Goal: Task Accomplishment & Management: Complete application form

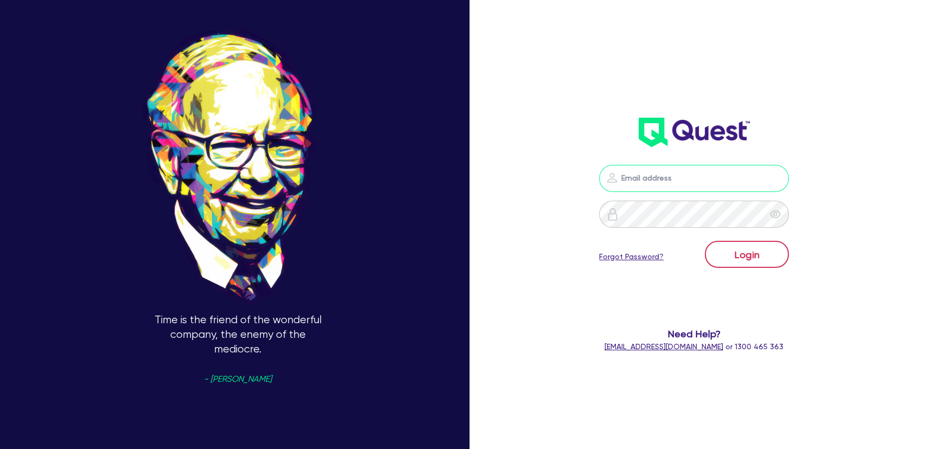
type input "[PERSON_NAME][EMAIL_ADDRESS][PERSON_NAME][DOMAIN_NAME]"
click at [748, 246] on button "Login" at bounding box center [747, 254] width 84 height 27
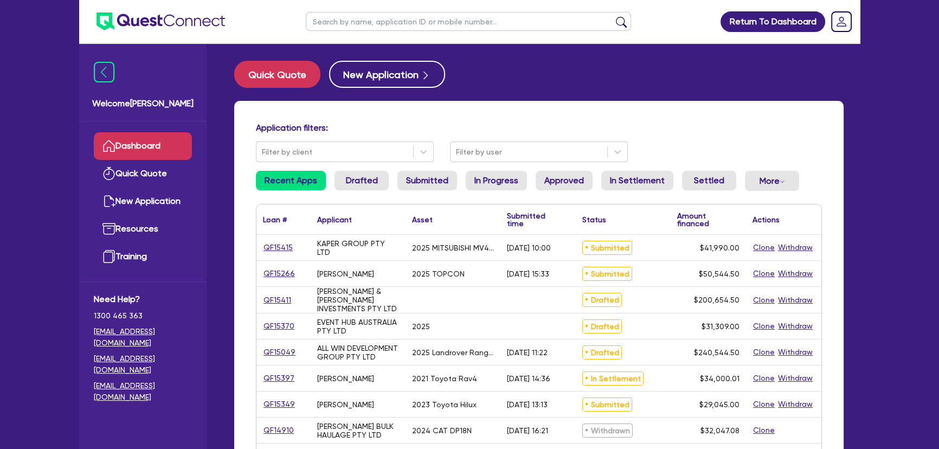
click at [278, 244] on link "QF15415" at bounding box center [278, 247] width 30 height 12
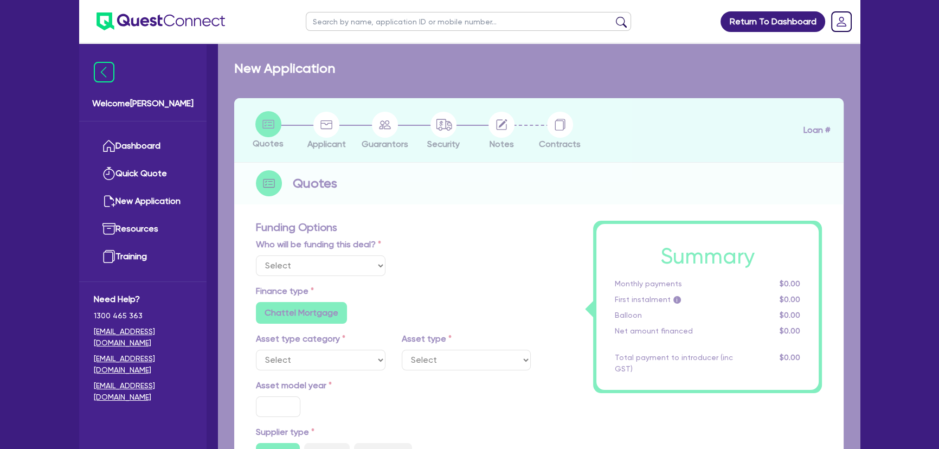
select select "Other"
select select "CARS_AND_LIGHT_TRUCKS"
type input "2025"
radio input "true"
type input "41,990"
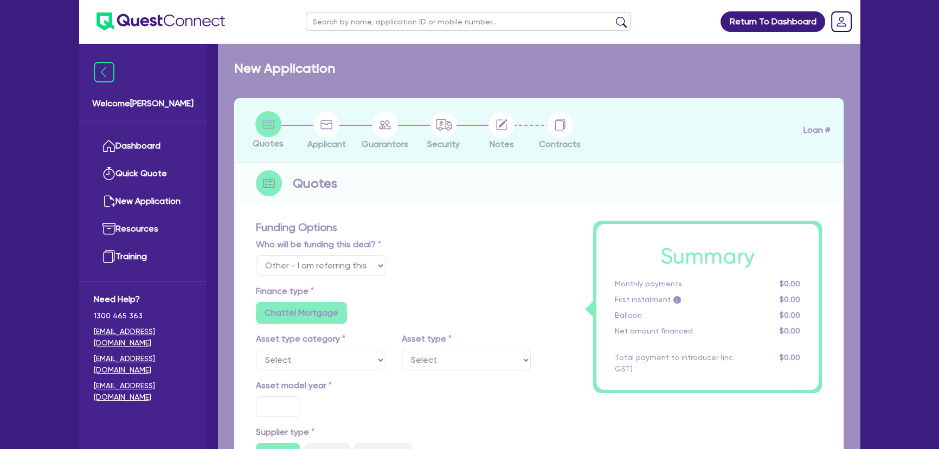
type input "3"
type input "1,259.7"
type input "6.49"
type input "495"
radio input "false"
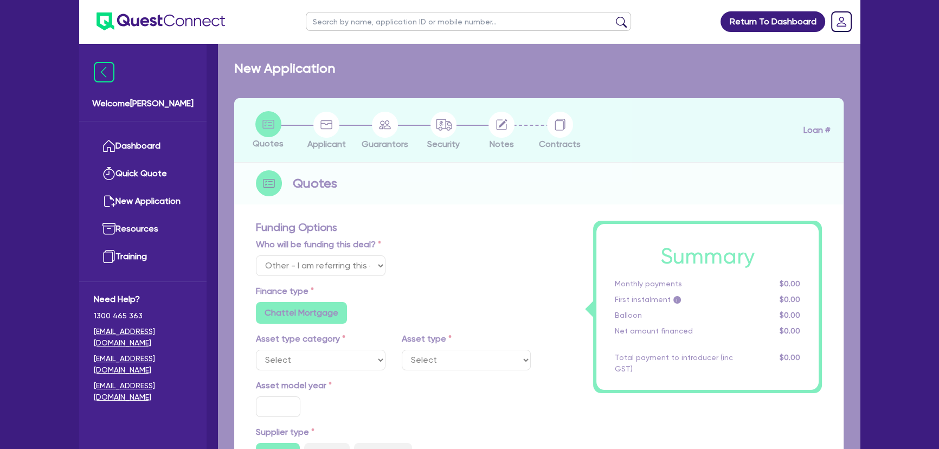
radio input "false"
select select "VANS_AND_UTES"
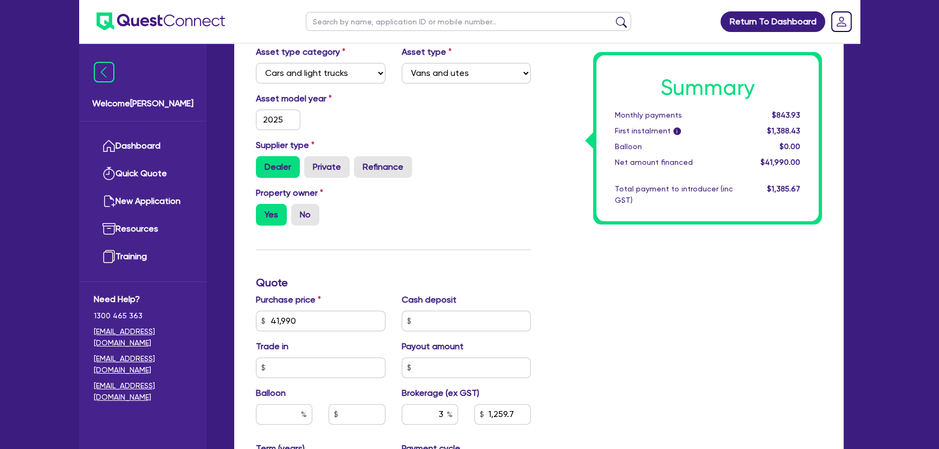
scroll to position [443, 0]
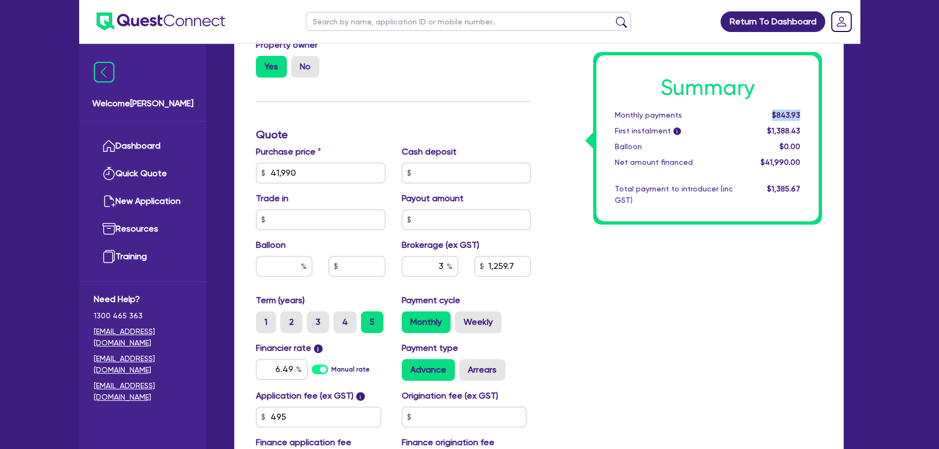
drag, startPoint x: 767, startPoint y: 109, endPoint x: 811, endPoint y: 109, distance: 43.9
click at [811, 109] on div "Summary Monthly payments $843.93 First instalment i $1,388.43 Balloon $0.00 Net…" at bounding box center [707, 138] width 222 height 166
click at [553, 133] on div "Summary Monthly payments $843.93 First instalment i $1,388.43 Balloon $0.00 Net…" at bounding box center [684, 134] width 291 height 697
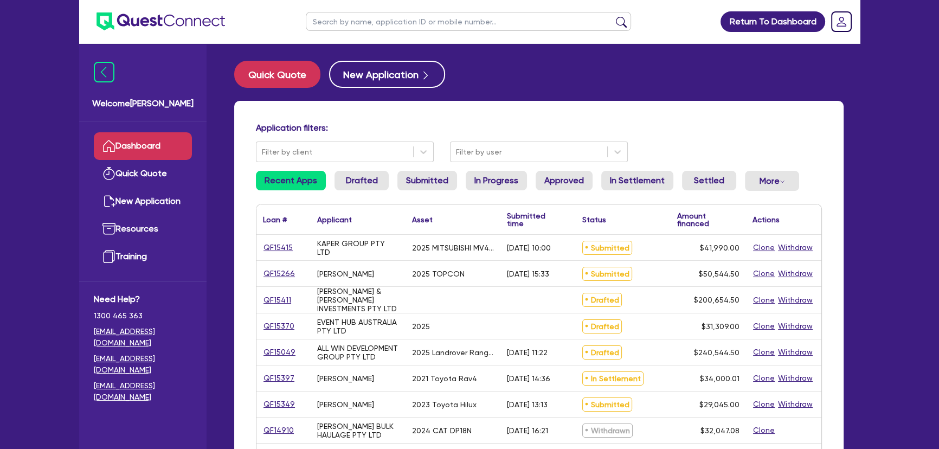
click at [407, 28] on input "text" at bounding box center [468, 21] width 325 height 19
type input "Hira"
click at [612, 16] on button "submit" at bounding box center [620, 23] width 17 height 15
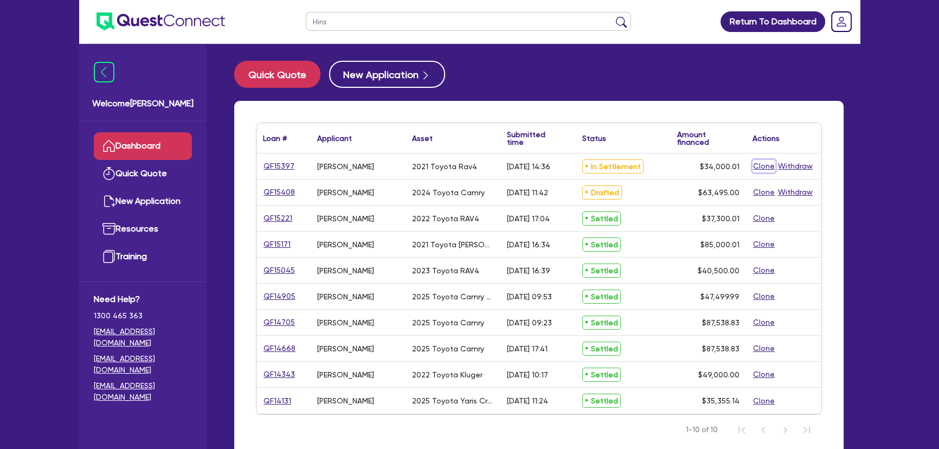
click at [759, 164] on button "Clone" at bounding box center [763, 166] width 23 height 12
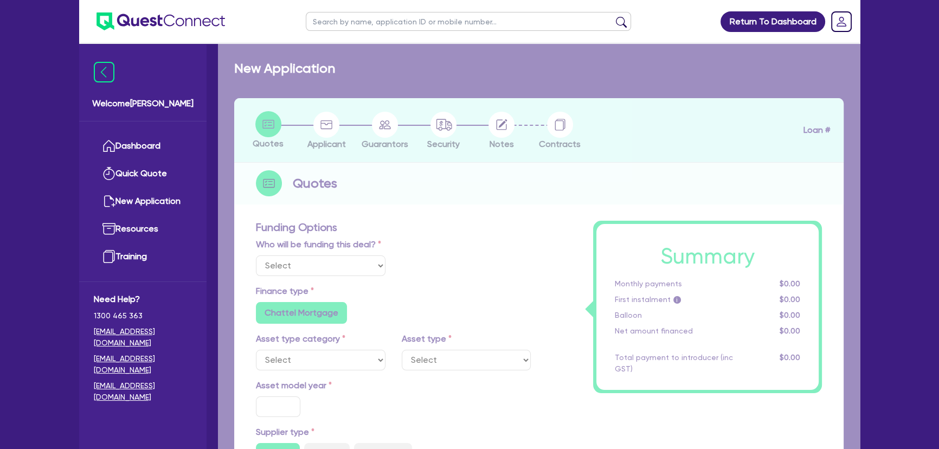
select select "Other"
radio input "true"
radio input "false"
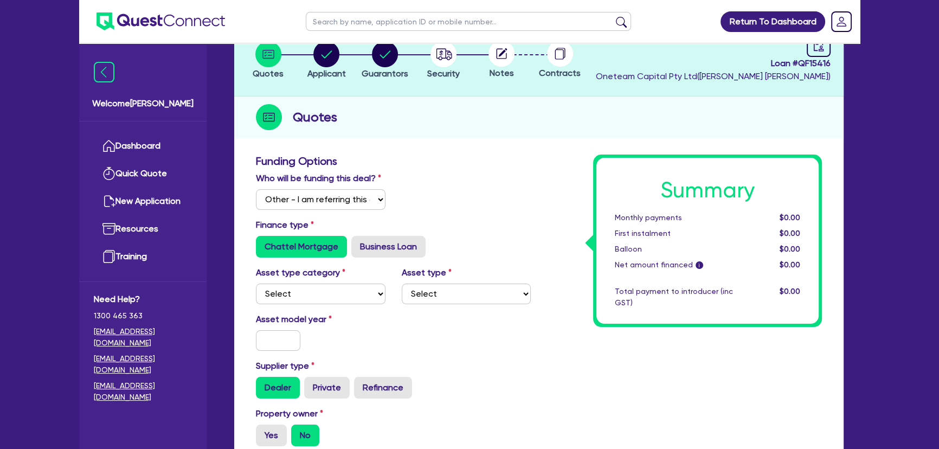
scroll to position [98, 0]
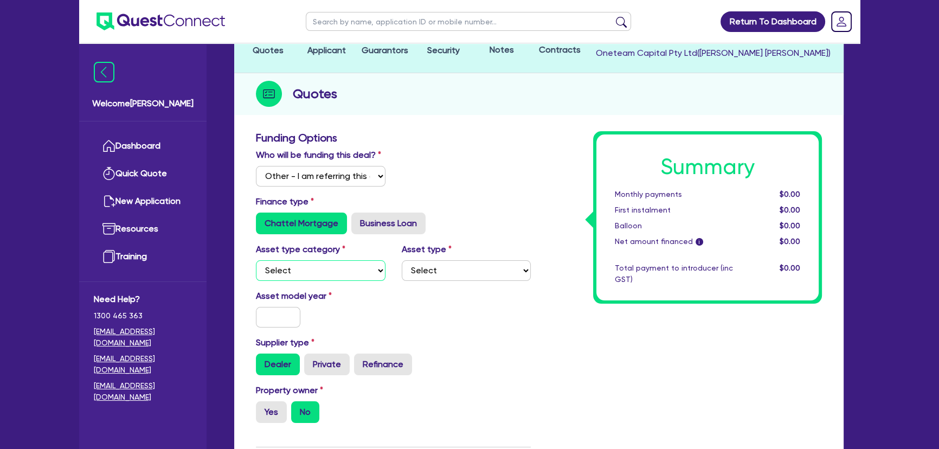
click at [309, 266] on select "Select Cars and light trucks Primary assets Secondary assets Tertiary assets" at bounding box center [321, 270] width 130 height 21
click at [256, 260] on select "Select Cars and light trucks Primary assets Secondary assets Tertiary assets" at bounding box center [321, 270] width 130 height 21
click at [298, 270] on select "Select Cars and light trucks Primary assets Secondary assets Tertiary assets" at bounding box center [321, 270] width 130 height 21
select select "CARS_AND_LIGHT_TRUCKS"
click at [256, 260] on select "Select Cars and light trucks Primary assets Secondary assets Tertiary assets" at bounding box center [321, 270] width 130 height 21
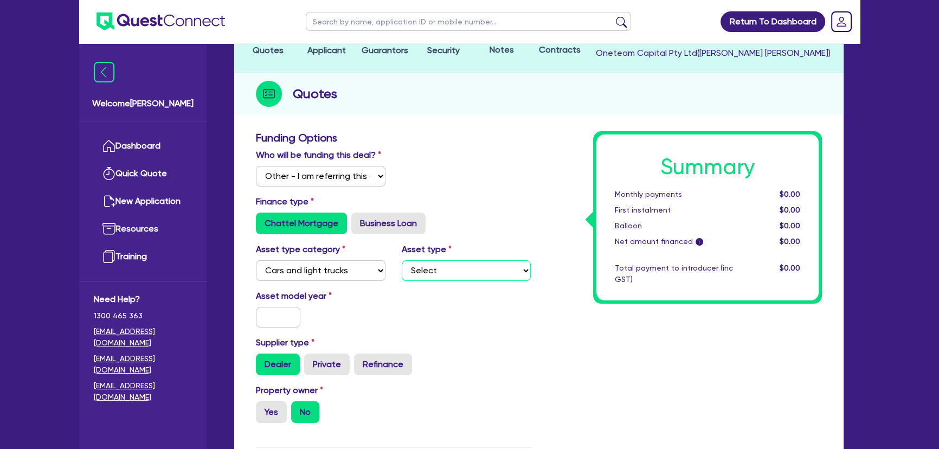
click at [499, 270] on select "Select Passenger vehicles Vans and utes Light trucks up to 4.5 tonne" at bounding box center [467, 270] width 130 height 21
select select "PASSENGER_VEHICLES"
click at [402, 260] on select "Select Passenger vehicles Vans and utes Light trucks up to 4.5 tonne" at bounding box center [467, 270] width 130 height 21
click at [273, 308] on input "text" at bounding box center [278, 317] width 44 height 21
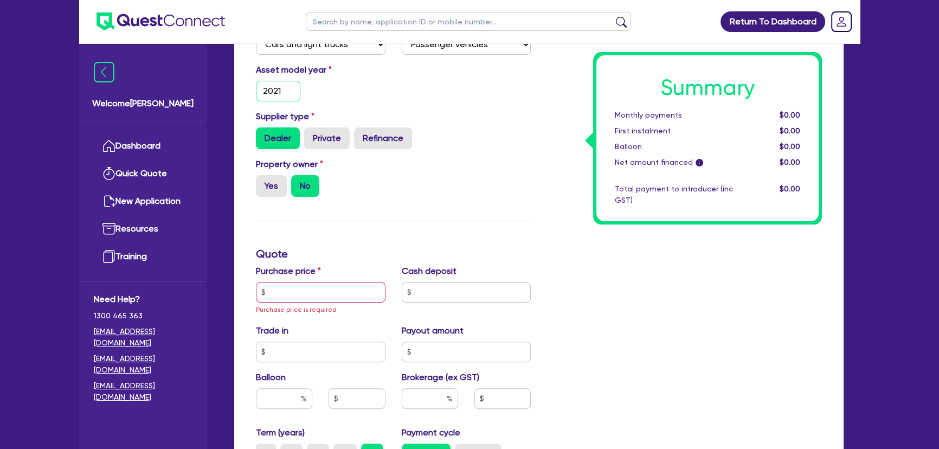
scroll to position [345, 0]
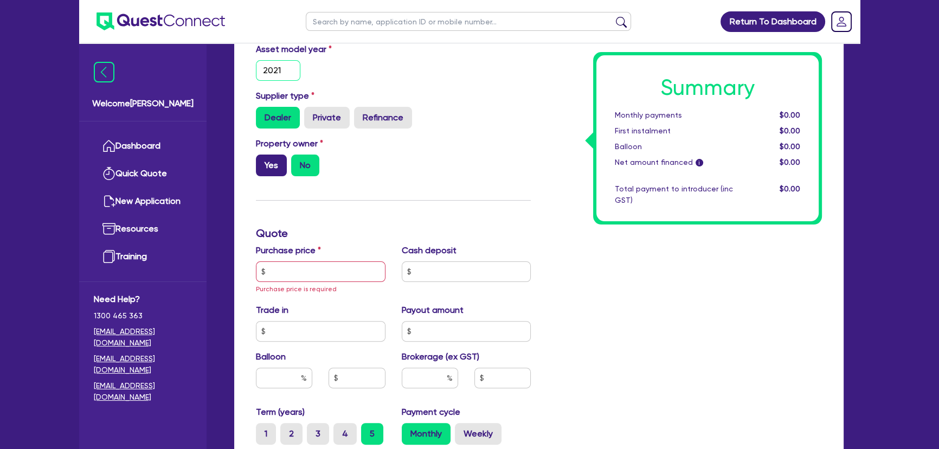
type input "2021"
click at [256, 167] on label "Yes" at bounding box center [271, 165] width 31 height 22
click at [256, 161] on input "Yes" at bounding box center [259, 157] width 7 height 7
radio input "true"
click at [298, 275] on input "text" at bounding box center [321, 271] width 130 height 21
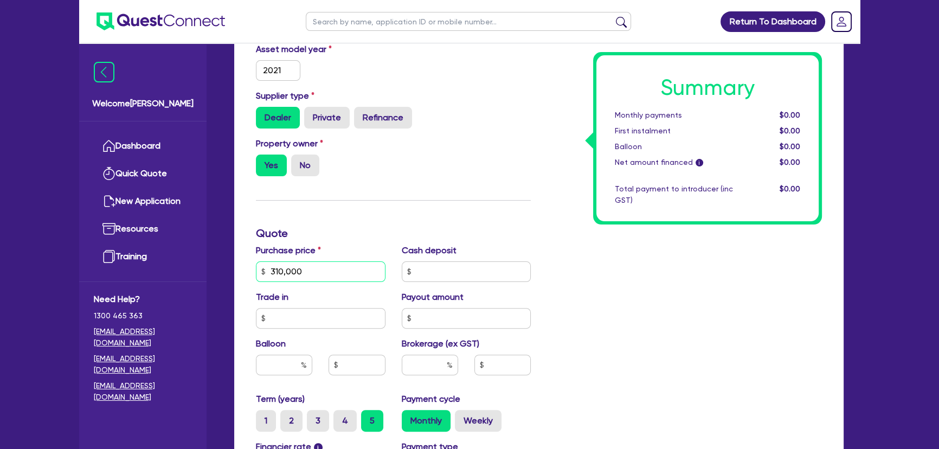
scroll to position [493, 0]
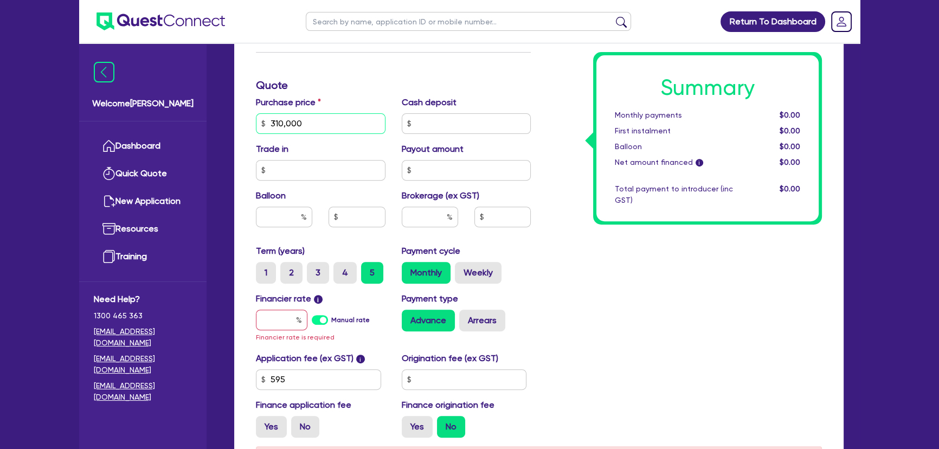
type input "310,000"
click at [291, 330] on div "Financier rate i Manual rate Financier rate is required" at bounding box center [321, 317] width 146 height 51
click at [285, 319] on input "text" at bounding box center [281, 319] width 51 height 21
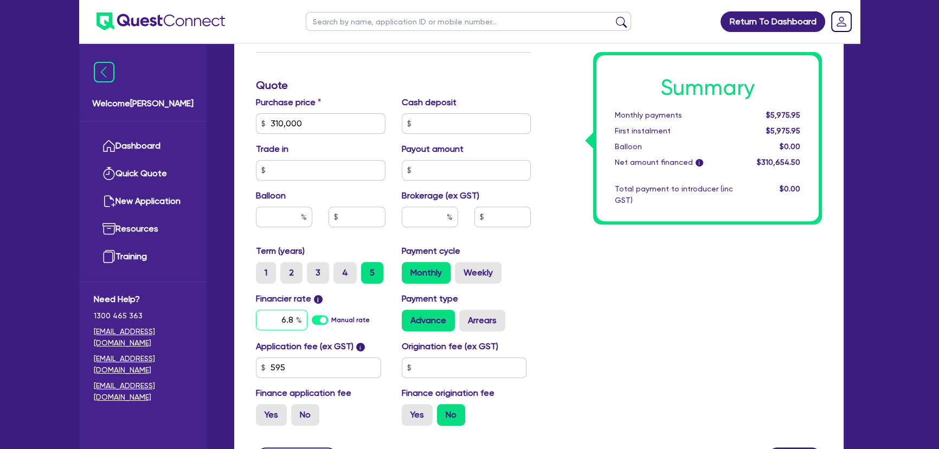
type input "6.8"
click at [429, 210] on input "text" at bounding box center [430, 216] width 56 height 21
type input "3"
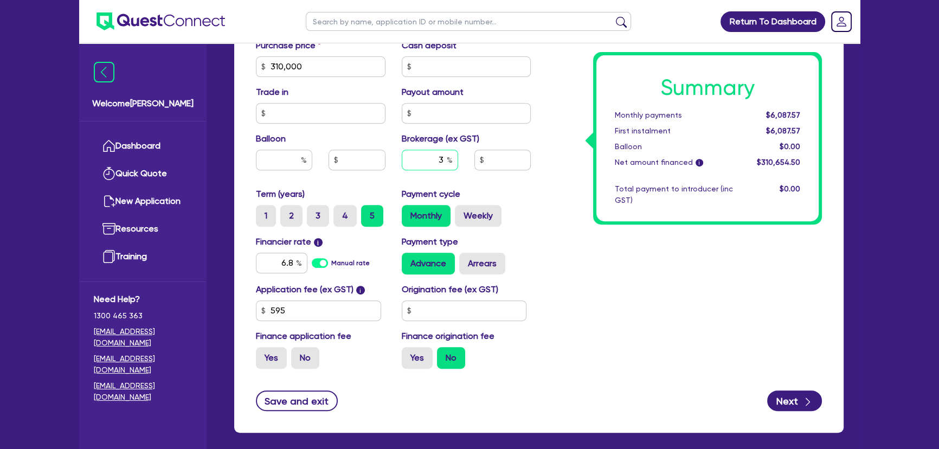
scroll to position [598, 0]
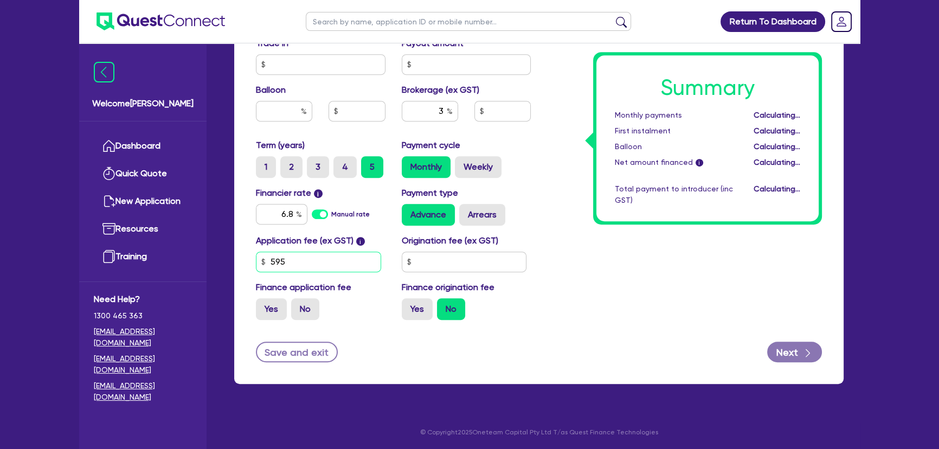
click at [292, 268] on input "595" at bounding box center [318, 261] width 125 height 21
type input "9,319.64"
type input "45"
type input "9,319.64"
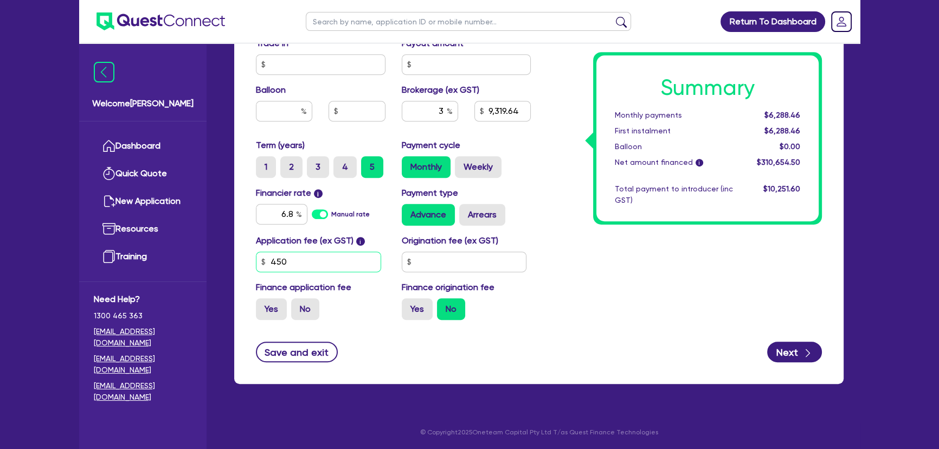
type input "450"
click at [463, 260] on input "text" at bounding box center [464, 261] width 125 height 21
type input "9,314.85"
type input "3"
type input "9,314.85"
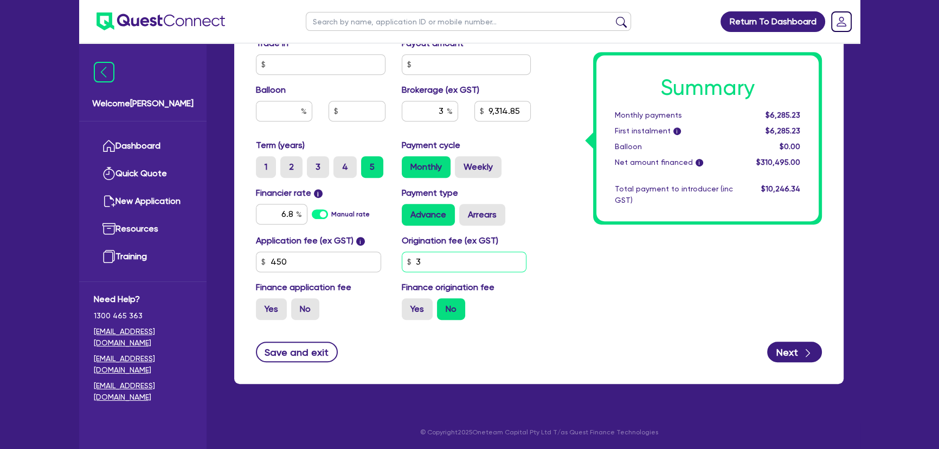
type input "31"
type input "9,314.85"
type input "318"
type input "9,314.85"
type input "318."
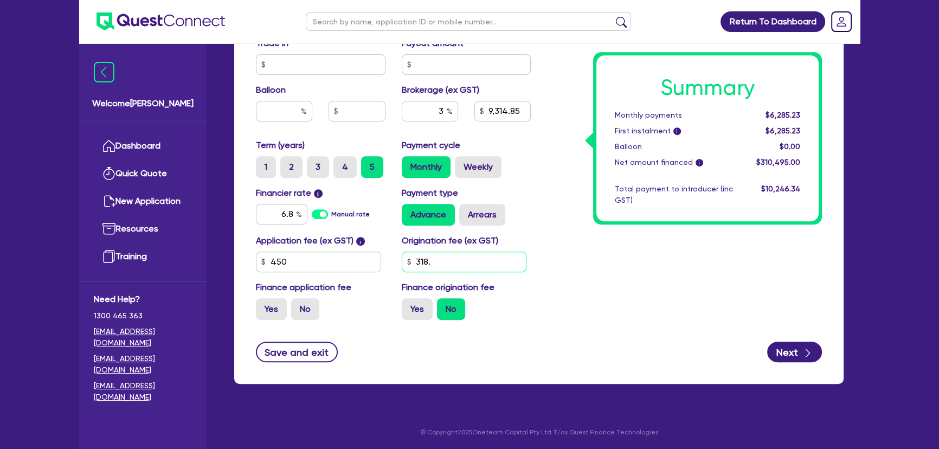
type input "9,314.85"
type input "318.8"
type input "9,314.85"
type input "318."
type input "9,314.85"
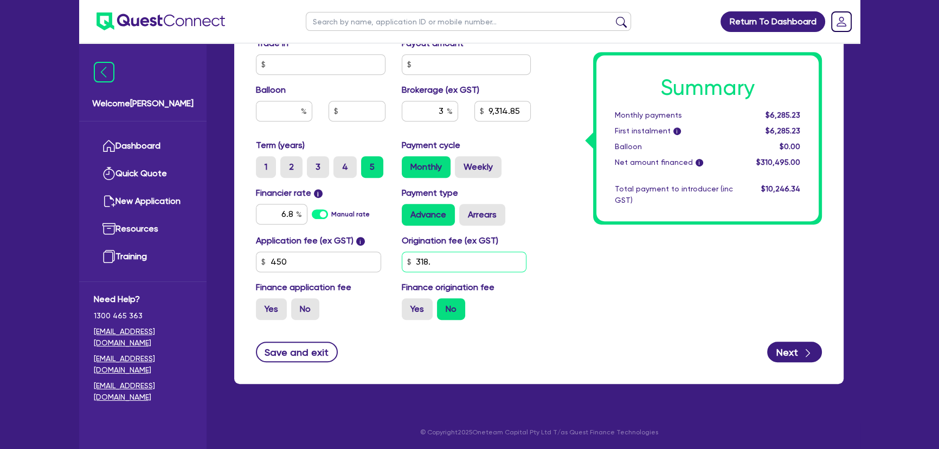
type input "318.1"
type input "9,314.85"
type input "318.18"
click at [791, 352] on button "Next" at bounding box center [794, 351] width 55 height 21
type input "9,314.85"
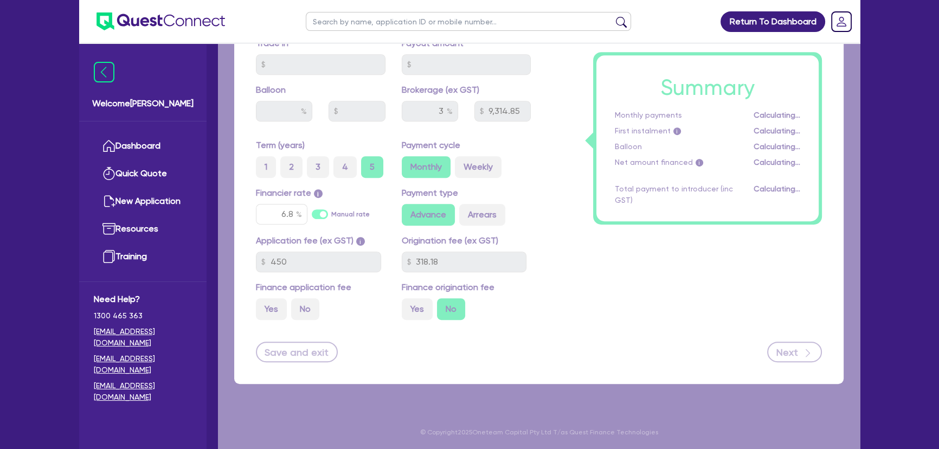
select select "SOLE_TRADER"
select select "ADMINISTRATIVE_SUPPORT"
select select "SUPPORT_OPERATIONS"
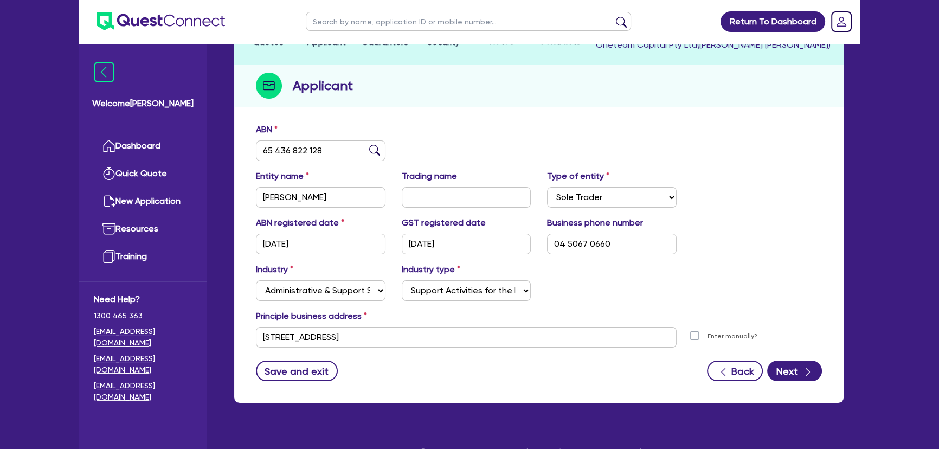
scroll to position [119, 0]
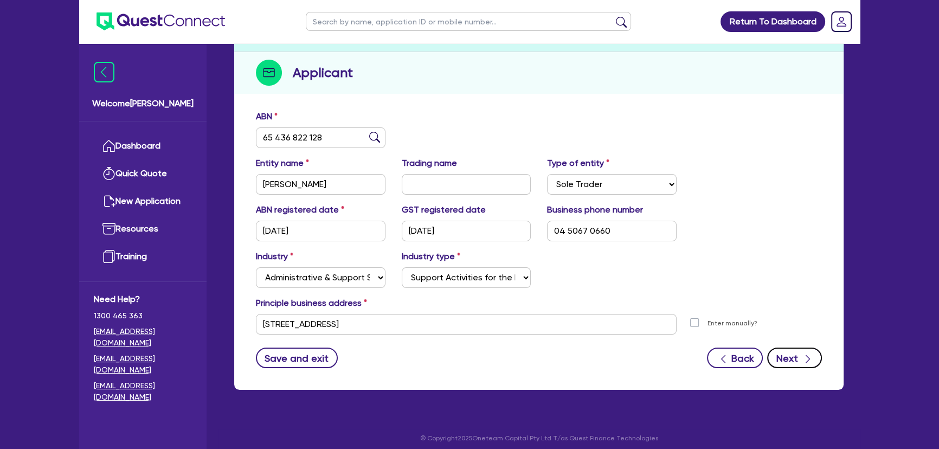
click at [786, 358] on button "Next" at bounding box center [794, 357] width 55 height 21
select select "MRS"
select select "NSW"
select select "MARRIED"
select select "PROPERTY"
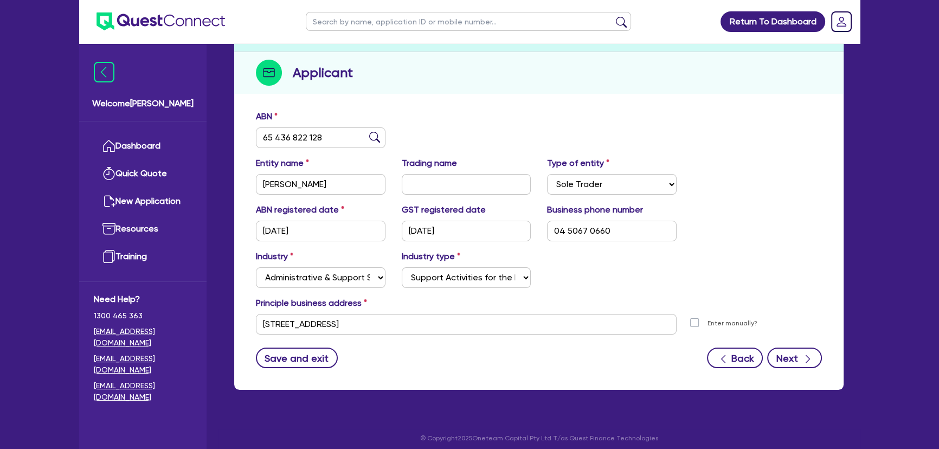
select select "CASH"
select select "VEHICLE"
select select "MORTGAGE"
select select "VEHICLE_LOAN"
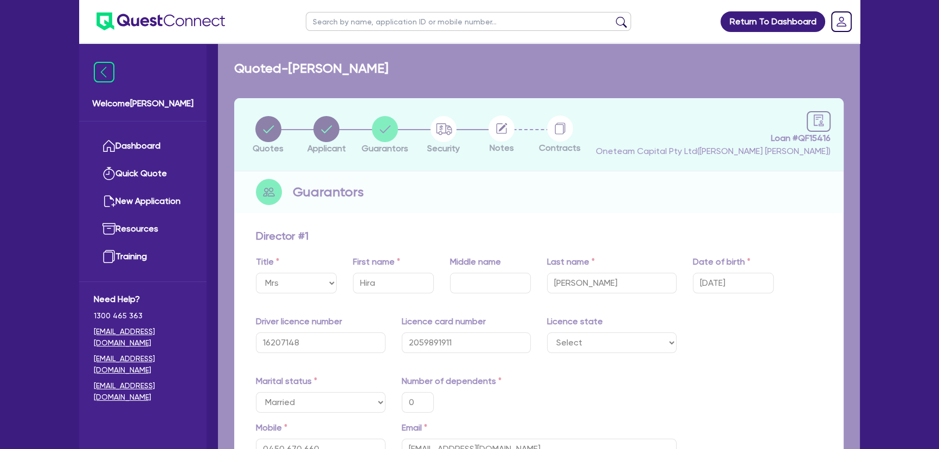
type input "0"
type input "0450 670 660"
type input "2,000,000"
type input "20,000"
type input "35,000"
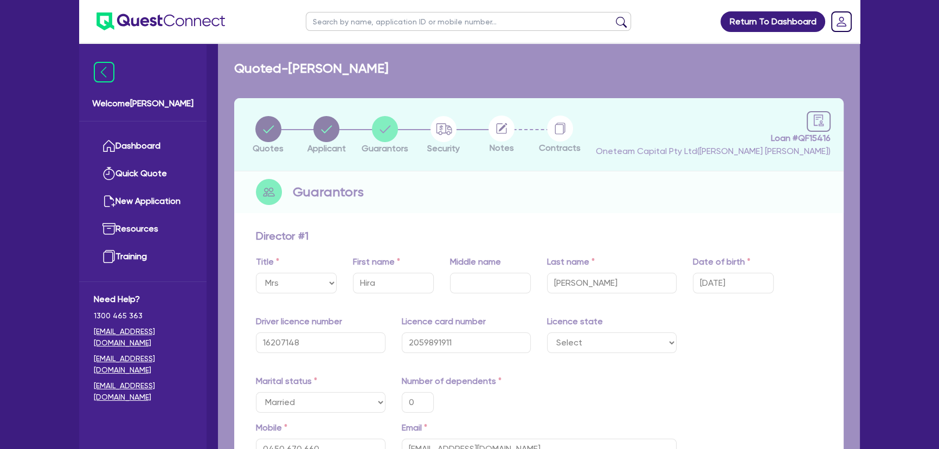
type input "1,400,000"
type input "4,500"
type input "35,000"
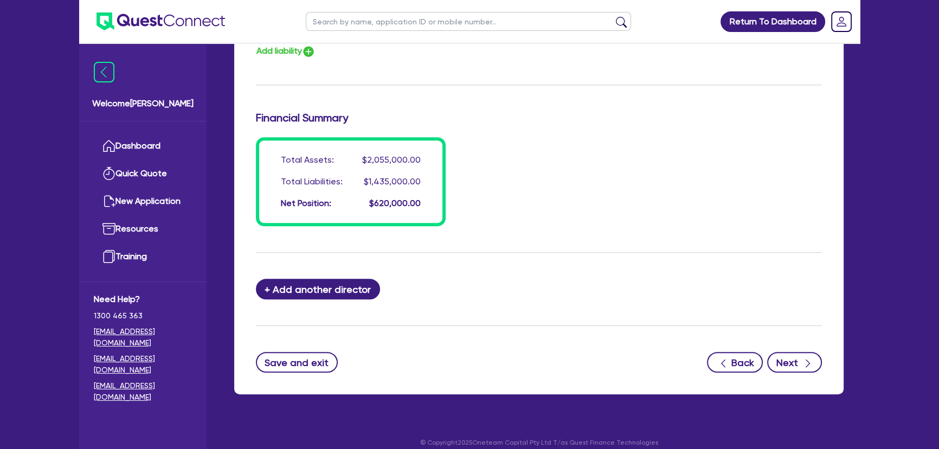
scroll to position [889, 0]
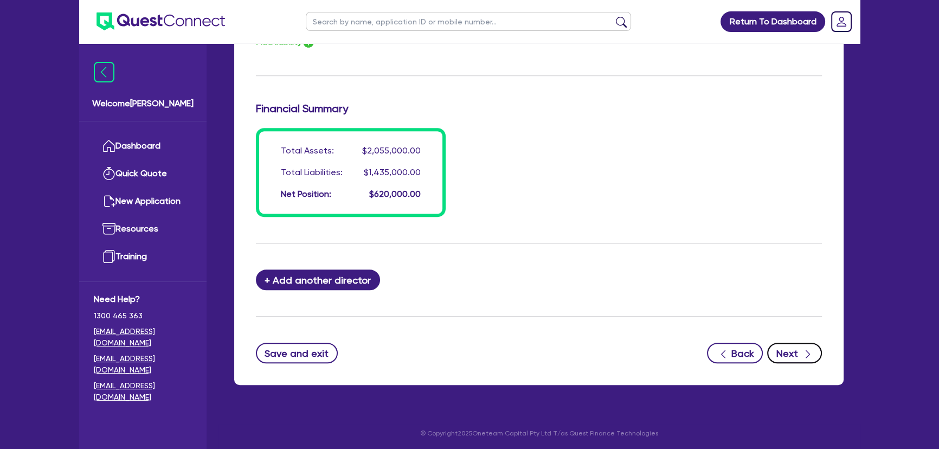
click at [802, 356] on icon "button" at bounding box center [807, 353] width 11 height 11
select select "CARS_AND_LIGHT_TRUCKS"
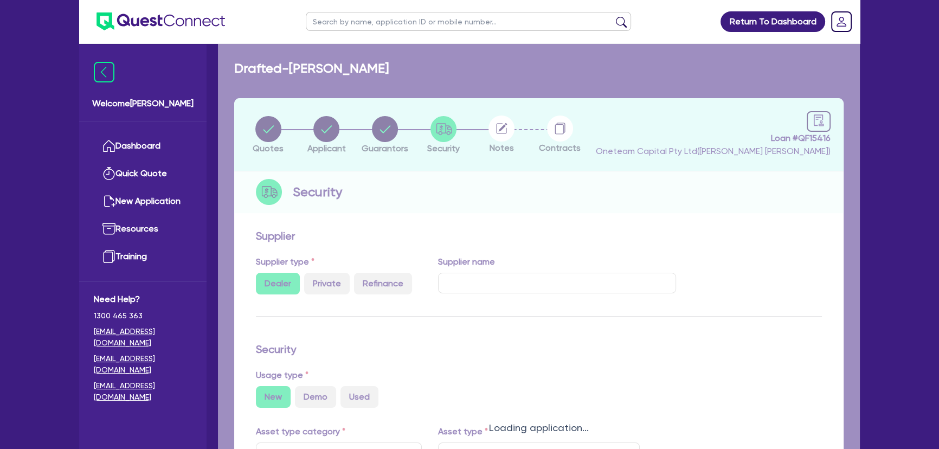
select select "PASSENGER_VEHICLES"
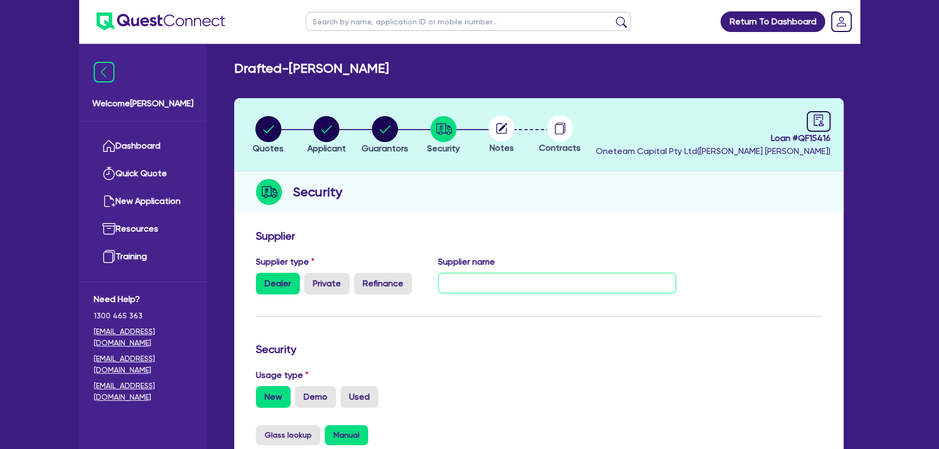
click at [501, 292] on input "text" at bounding box center [557, 283] width 238 height 21
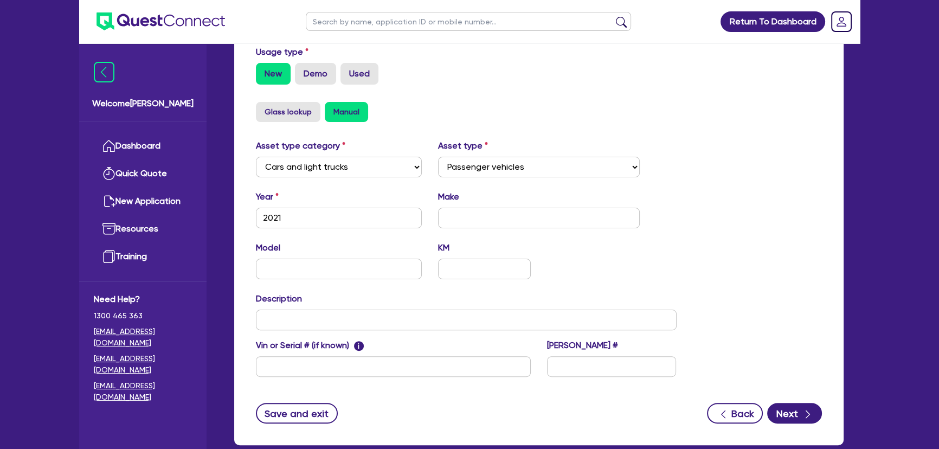
scroll to position [286, 0]
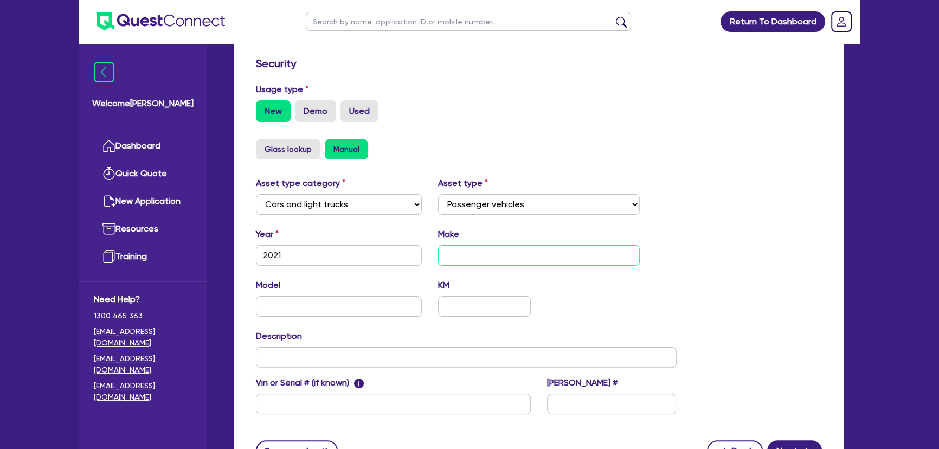
click at [489, 264] on input "text" at bounding box center [539, 255] width 202 height 21
type input "Toyota"
click at [349, 312] on input "text" at bounding box center [339, 306] width 166 height 21
click at [378, 308] on input "RAV4" at bounding box center [339, 306] width 166 height 21
paste input "AXAH52R GX HYBRID WAGON"
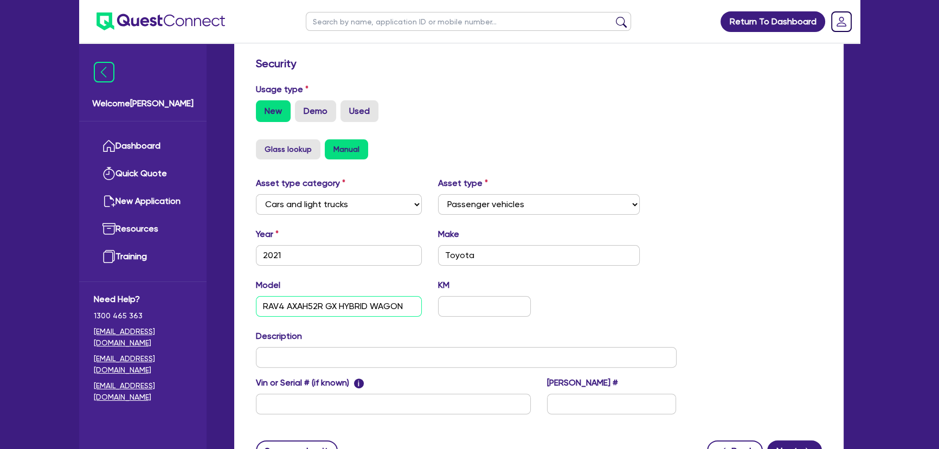
type input "RAV4 AXAH52R GX HYBRID WAGON"
drag, startPoint x: 261, startPoint y: 254, endPoint x: 305, endPoint y: 256, distance: 44.5
click at [305, 256] on input "2021" at bounding box center [339, 255] width 166 height 21
click at [296, 365] on input "text" at bounding box center [466, 357] width 421 height 21
paste input "2021"
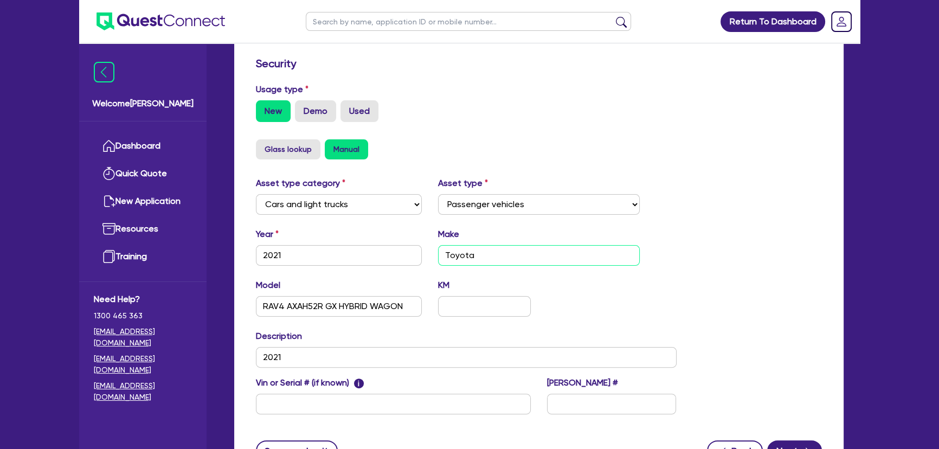
drag, startPoint x: 443, startPoint y: 256, endPoint x: 501, endPoint y: 255, distance: 58.0
click at [502, 255] on input "Toyota" at bounding box center [539, 255] width 202 height 21
click at [309, 359] on input "2021" at bounding box center [466, 357] width 421 height 21
paste input "Toyota"
drag, startPoint x: 265, startPoint y: 301, endPoint x: 401, endPoint y: 307, distance: 136.2
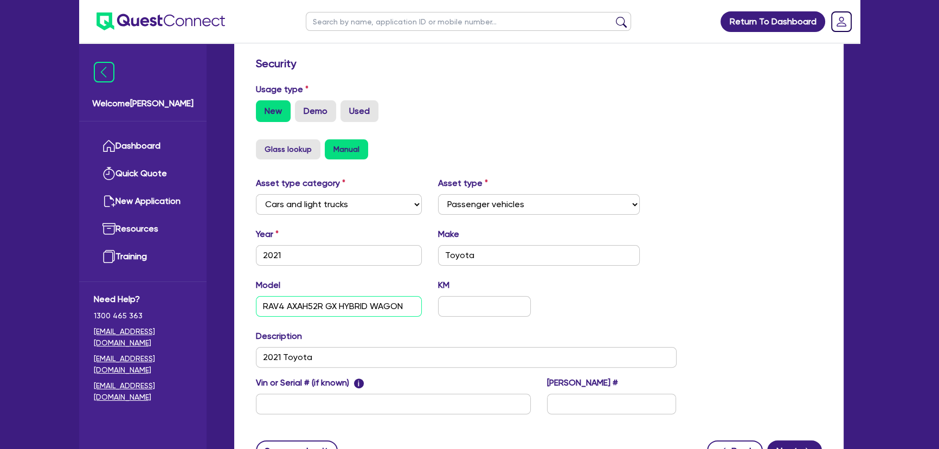
click at [401, 307] on input "RAV4 AXAH52R GX HYBRID WAGON" at bounding box center [339, 306] width 166 height 21
drag, startPoint x: 364, startPoint y: 306, endPoint x: 248, endPoint y: 308, distance: 116.0
click at [248, 308] on div "Model RAV4 AXAH52R GX HYBRID WAGON" at bounding box center [339, 298] width 182 height 38
click at [382, 360] on input "2021 Toyota" at bounding box center [466, 357] width 421 height 21
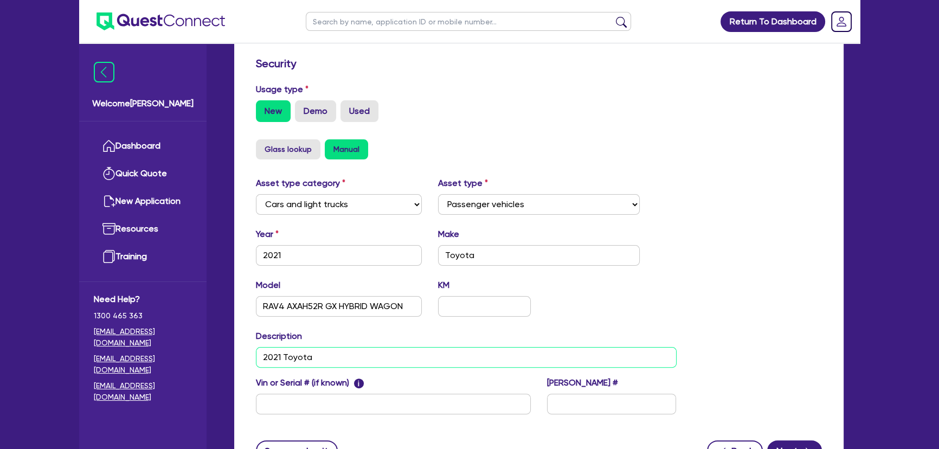
paste input "RAV4 AXAH52R GX HYBRID WAGON"
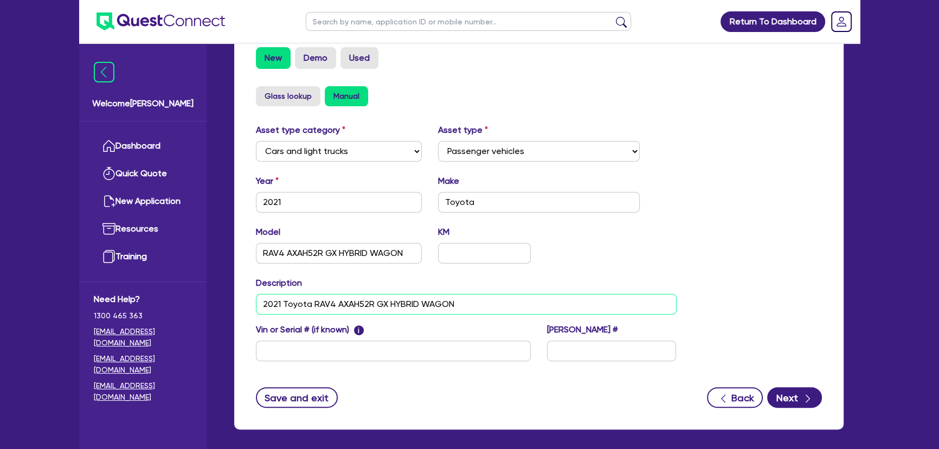
scroll to position [384, 0]
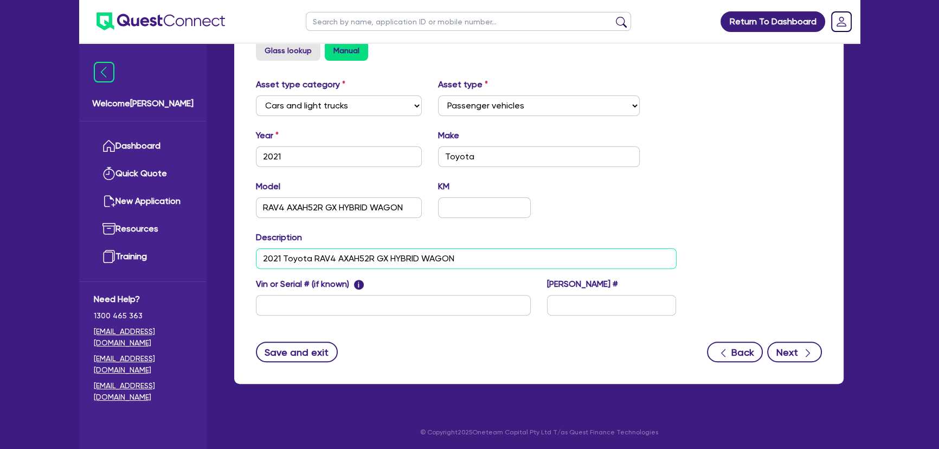
type input "2021 Toyota RAV4 AXAH52R GX HYBRID WAGON"
click at [780, 341] on button "Next" at bounding box center [794, 351] width 55 height 21
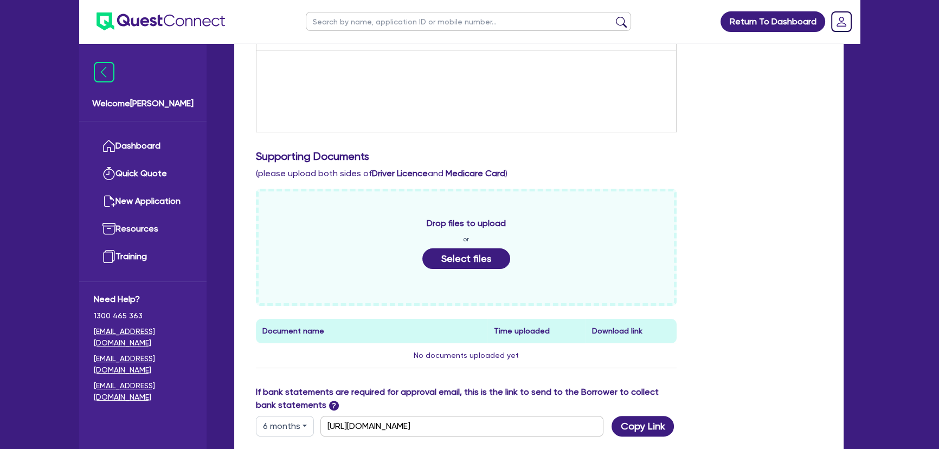
scroll to position [98, 0]
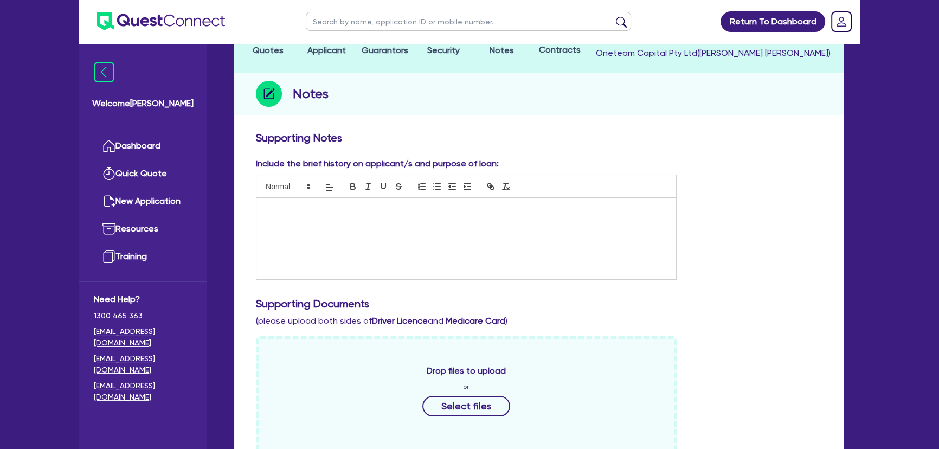
click at [423, 231] on div at bounding box center [465, 238] width 419 height 81
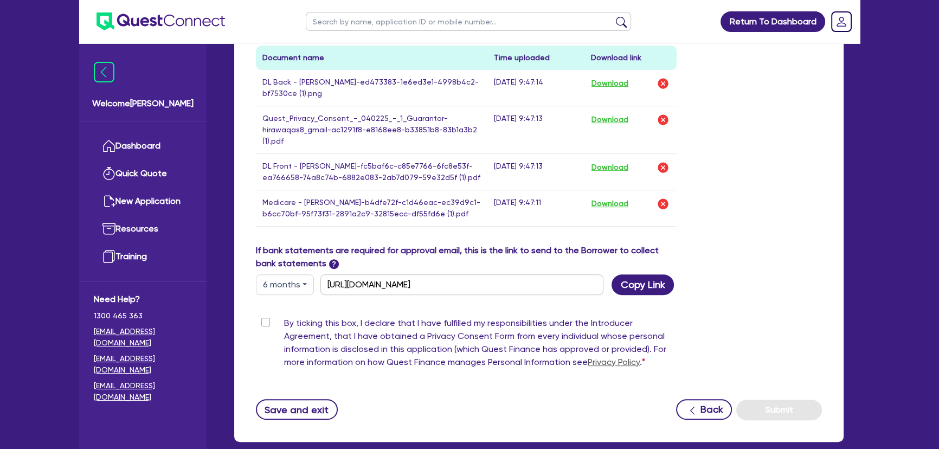
scroll to position [576, 0]
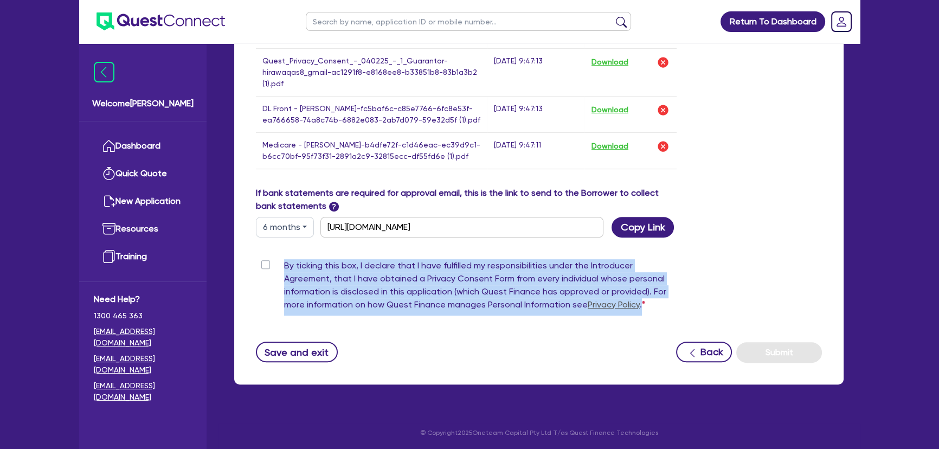
click at [264, 266] on div "By ticking this box, I declare that I have fulfilled my responsibilities under …" at bounding box center [466, 287] width 421 height 56
click at [284, 262] on label "By ticking this box, I declare that I have fulfilled my responsibilities under …" at bounding box center [480, 287] width 392 height 56
click at [264, 262] on input "By ticking this box, I declare that I have fulfilled my responsibilities under …" at bounding box center [260, 264] width 9 height 10
checkbox input "true"
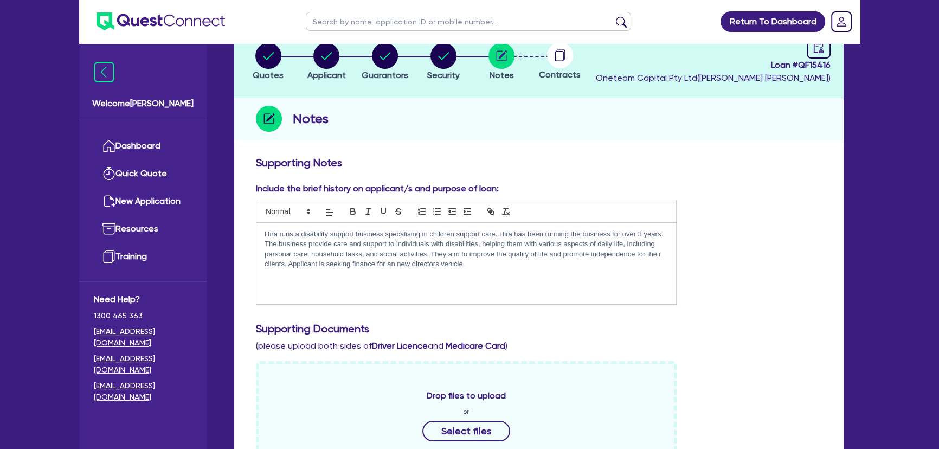
scroll to position [0, 0]
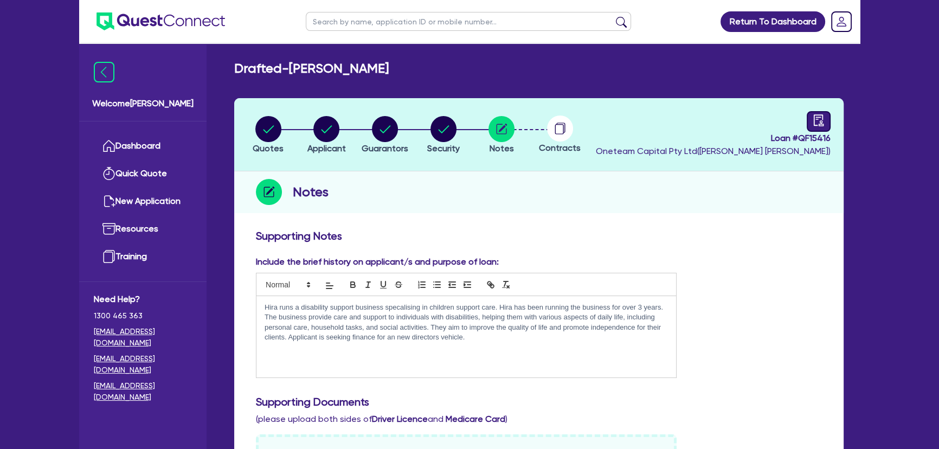
click at [806, 119] on div "Loan # QF15416 Oneteam Capital Pty Ltd ( Joel Harding )" at bounding box center [713, 134] width 235 height 47
click at [810, 119] on div at bounding box center [818, 121] width 24 height 21
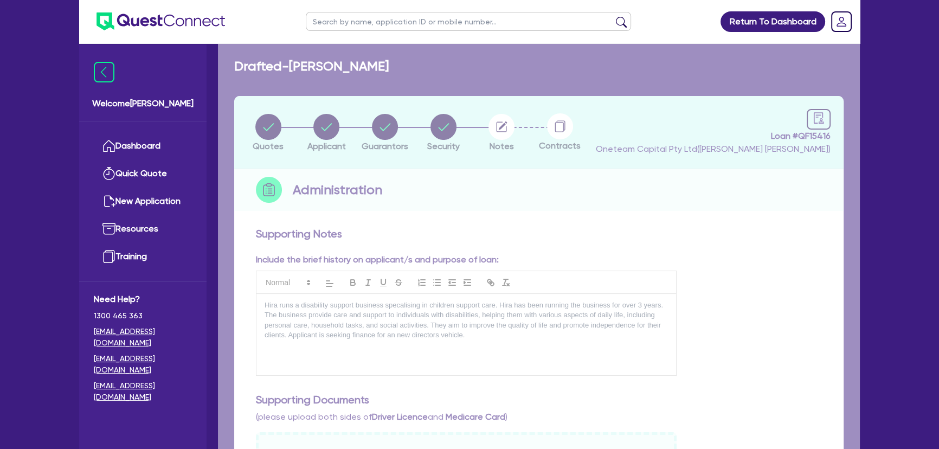
select select "DRAFTED_NEW"
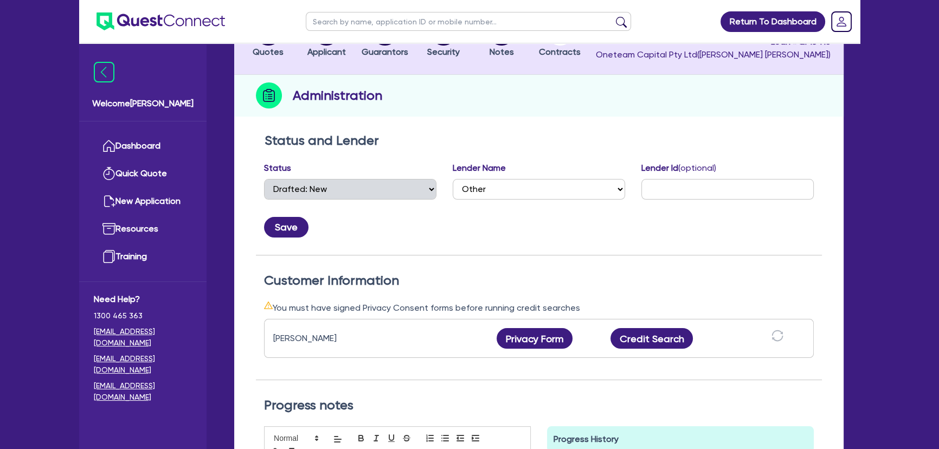
scroll to position [98, 0]
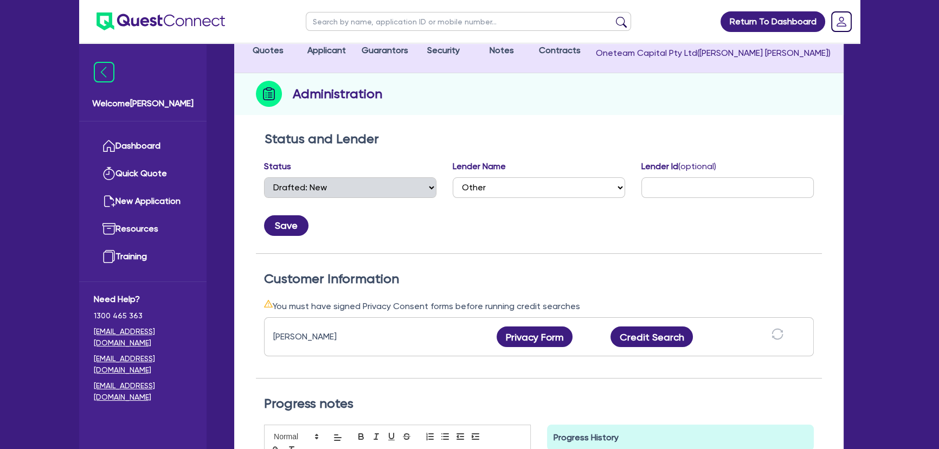
click at [522, 166] on div "Lender Name Select AAMF AFS Alex Bank Angle Finance Azora Banjo BigStone BOQ Fi…" at bounding box center [539, 179] width 172 height 38
click at [523, 184] on select "Select AAMF AFS Alex Bank Angle Finance Azora Banjo BigStone BOQ Finance Brande…" at bounding box center [539, 187] width 172 height 21
select select "Westpac"
click at [453, 177] on select "Select AAMF AFS Alex Bank Angle Finance Azora Banjo BigStone BOQ Finance Brande…" at bounding box center [539, 187] width 172 height 21
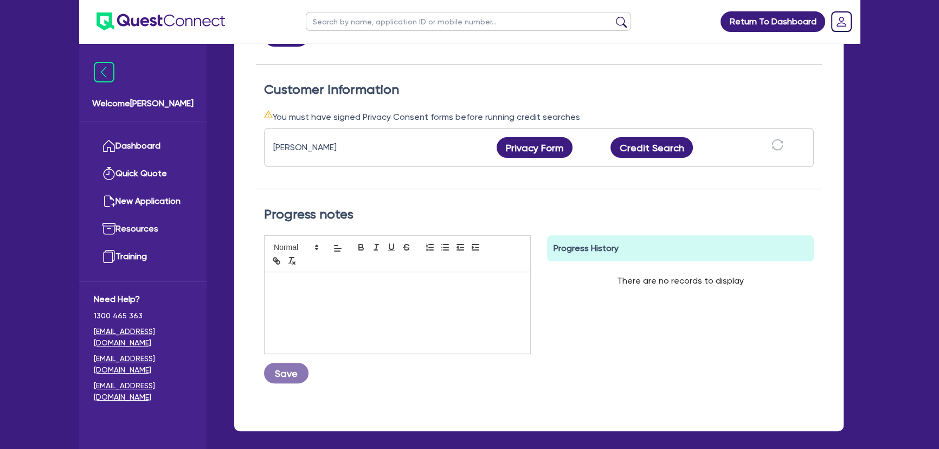
scroll to position [334, 0]
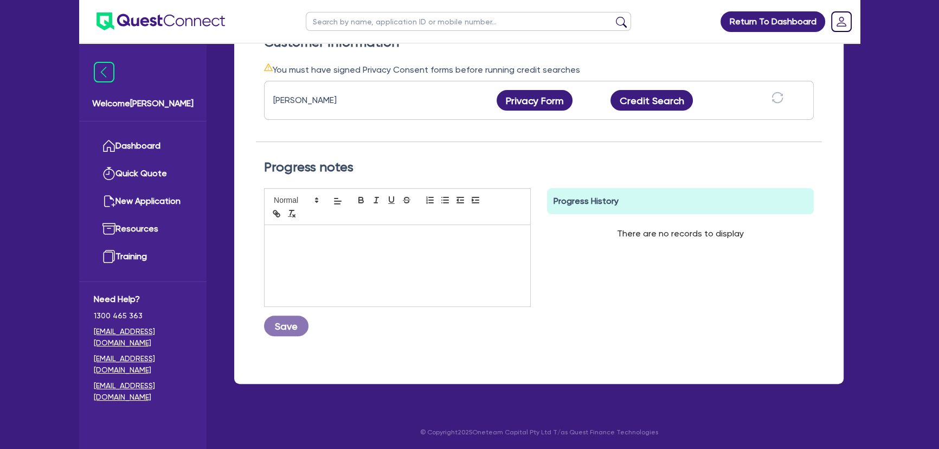
click at [456, 289] on div at bounding box center [397, 265] width 266 height 81
click at [293, 328] on button "Save" at bounding box center [286, 325] width 44 height 21
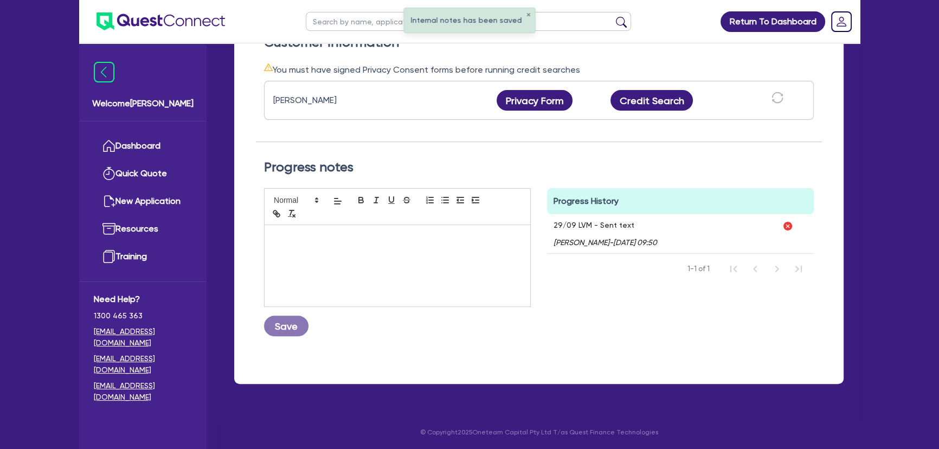
click at [789, 222] on img at bounding box center [787, 226] width 11 height 11
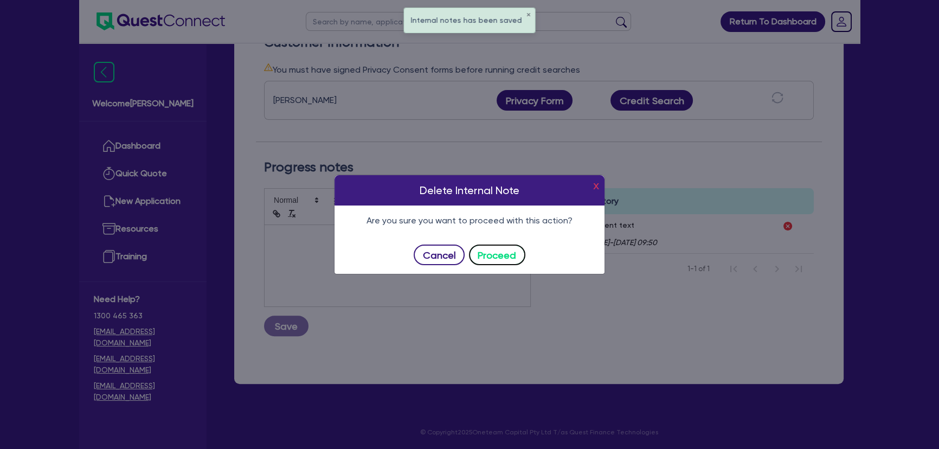
click at [493, 263] on button "Proceed" at bounding box center [497, 254] width 56 height 21
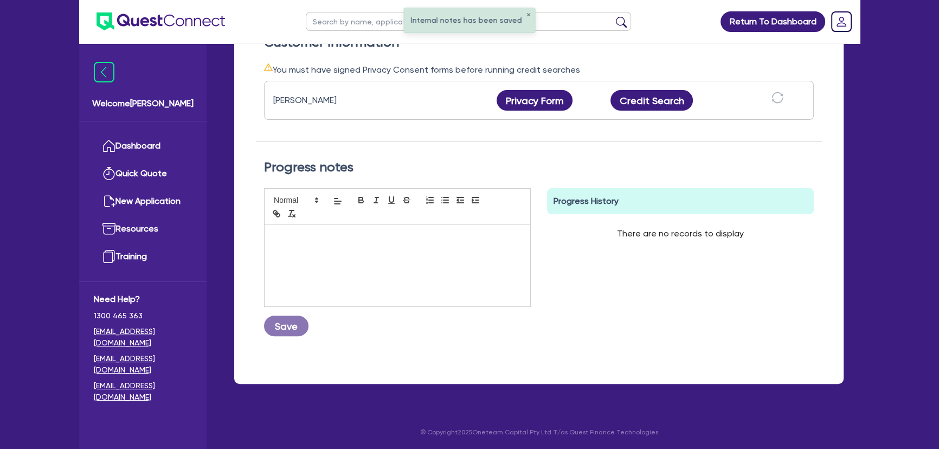
click at [448, 254] on div at bounding box center [397, 265] width 266 height 81
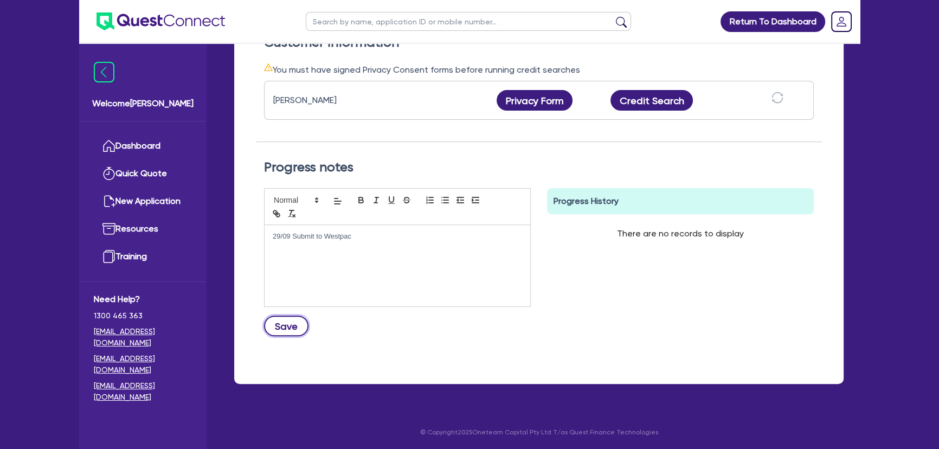
click at [289, 328] on button "Save" at bounding box center [286, 325] width 44 height 21
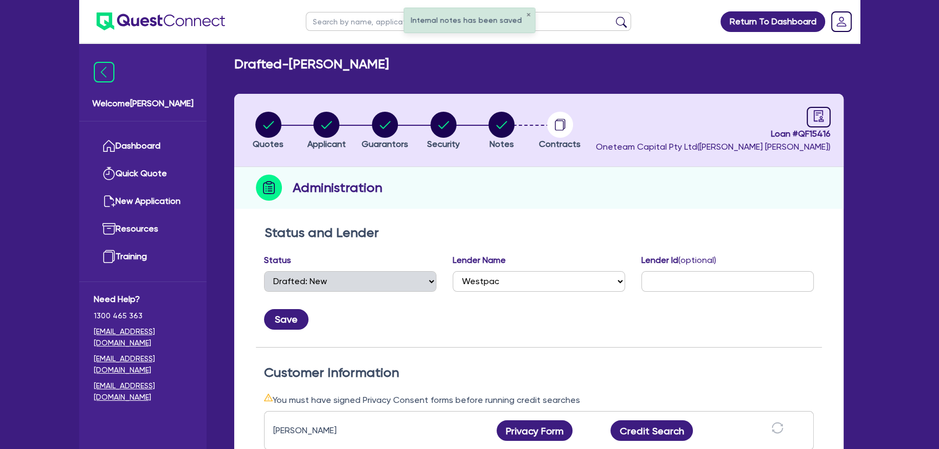
scroll to position [0, 0]
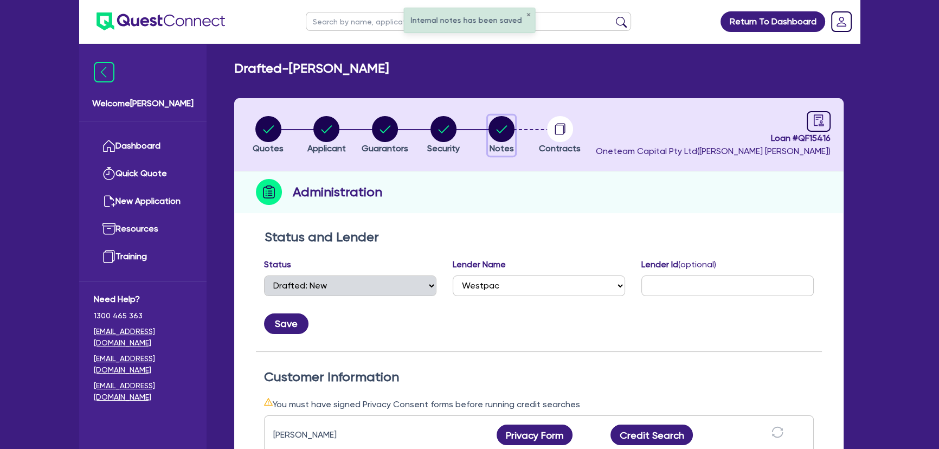
click at [503, 125] on circle "button" at bounding box center [501, 129] width 26 height 26
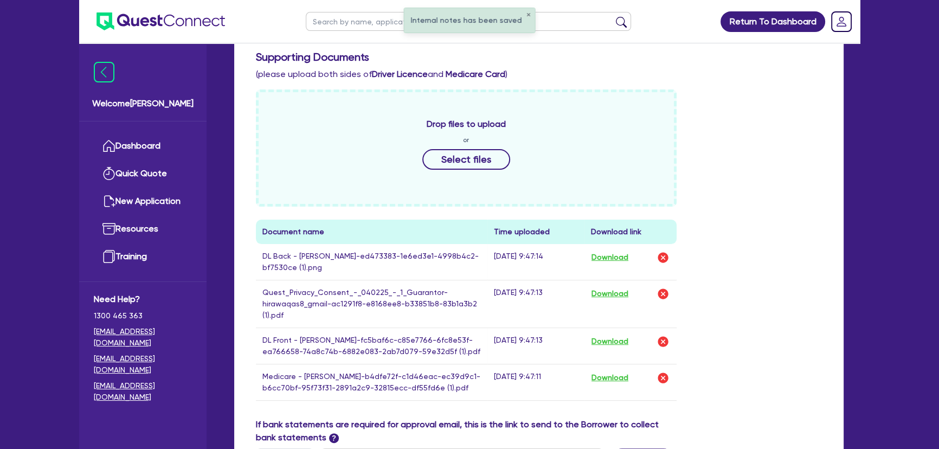
scroll to position [576, 0]
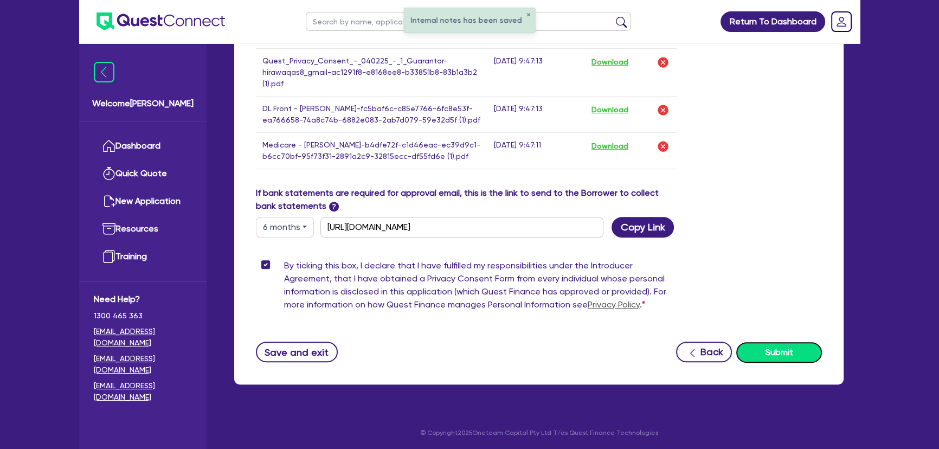
click at [748, 347] on button "Submit" at bounding box center [779, 352] width 86 height 21
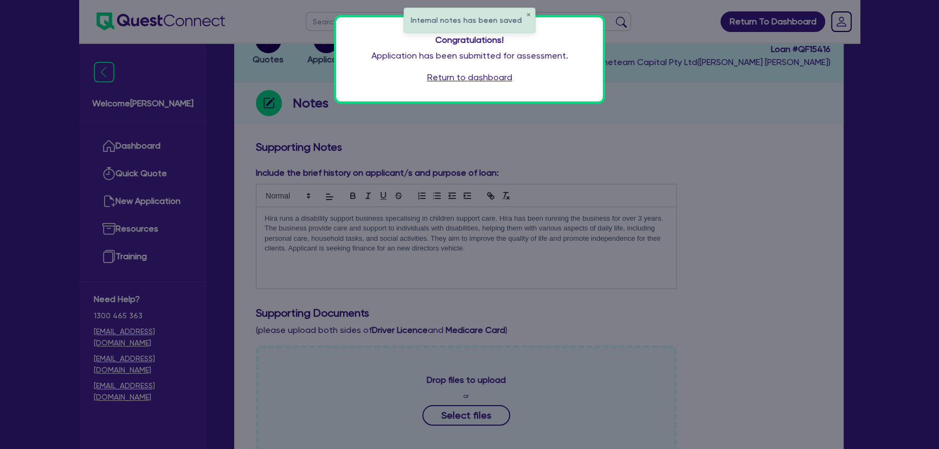
scroll to position [0, 0]
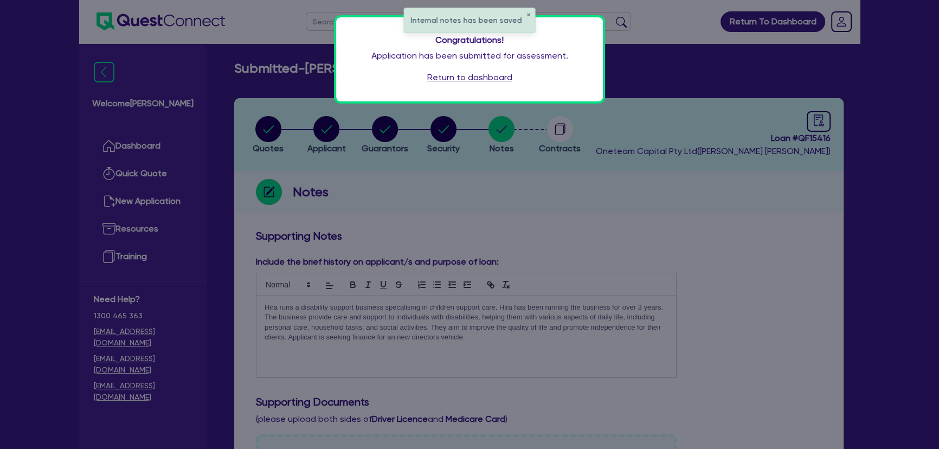
click at [496, 76] on link "Return to dashboard" at bounding box center [469, 77] width 85 height 13
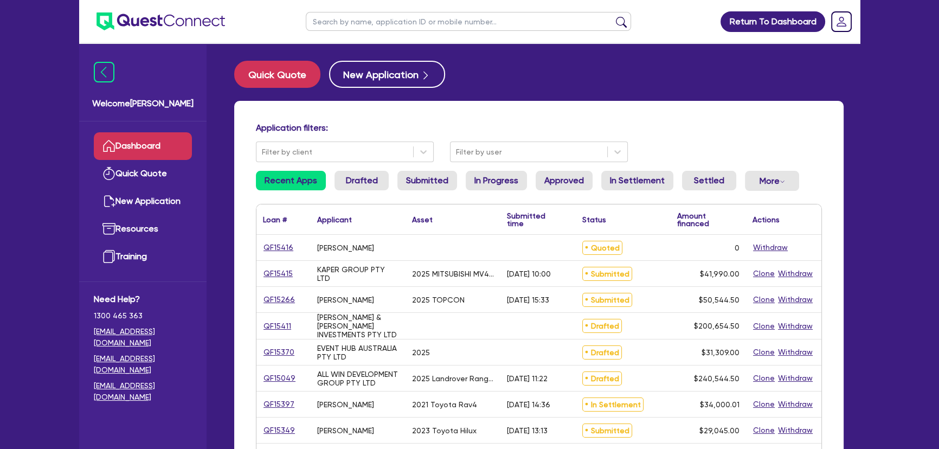
click at [444, 22] on input "text" at bounding box center [468, 21] width 325 height 19
type input "hira"
click at [612, 16] on button "submit" at bounding box center [620, 23] width 17 height 15
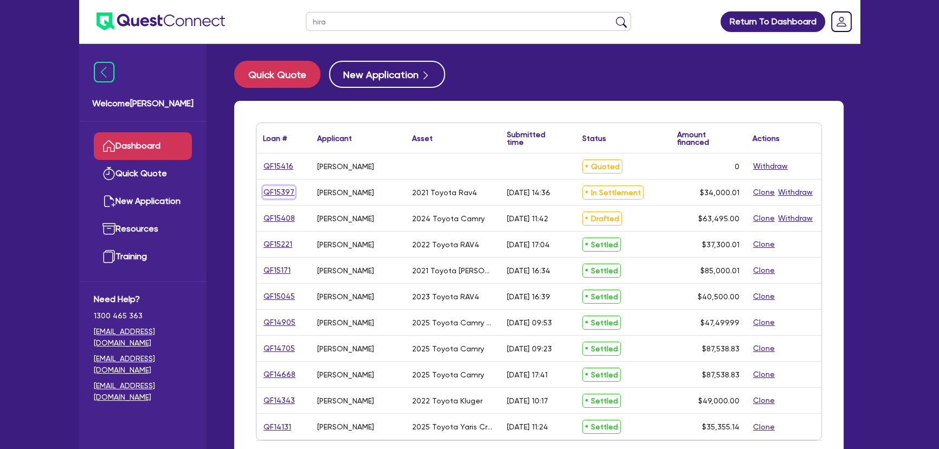
click at [275, 195] on link "QF15397" at bounding box center [279, 192] width 32 height 12
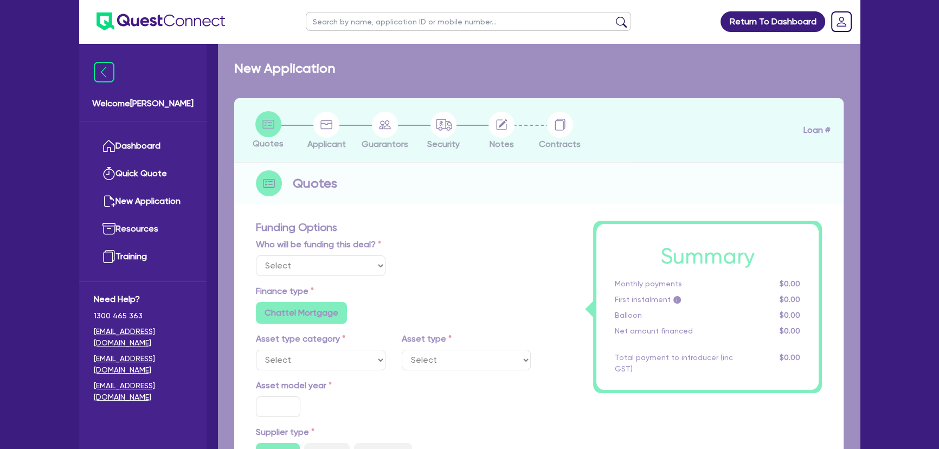
select select "Other"
select select "CARS_AND_LIGHT_TRUCKS"
type input "2021"
radio input "true"
type input "33,500"
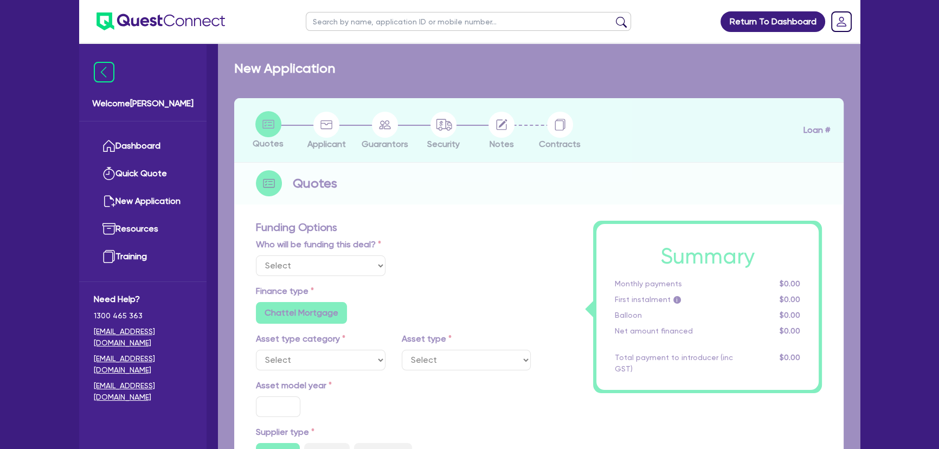
type input "3.00"
type input "1,020"
type input "6.85"
type input "136.37"
type input "318.18"
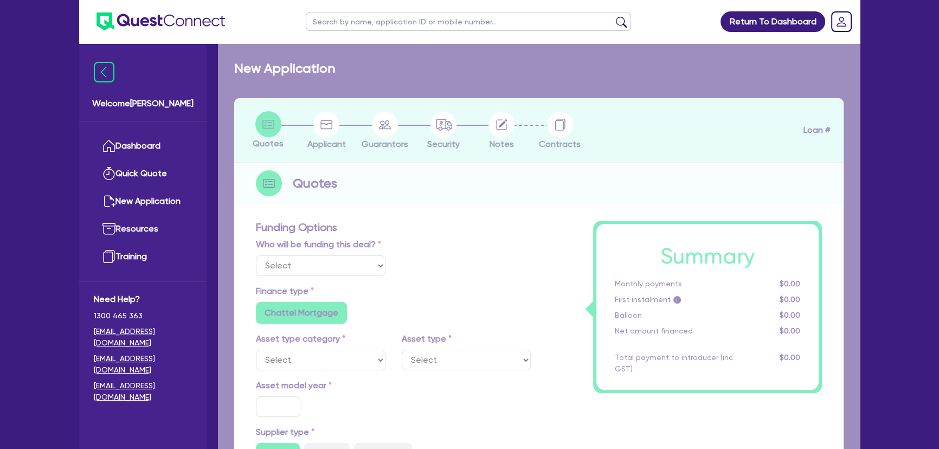
radio input "true"
select select "PASSENGER_VEHICLES"
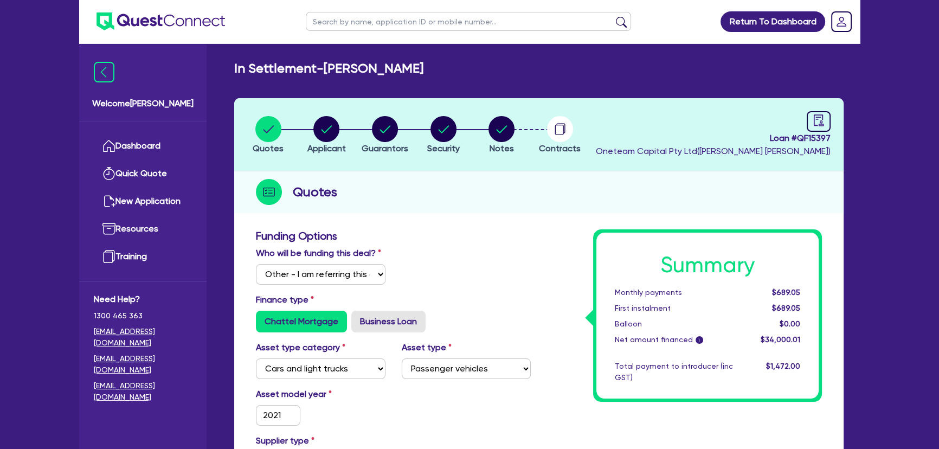
click at [519, 130] on li "Notes" at bounding box center [501, 134] width 59 height 38
click at [507, 132] on circle "button" at bounding box center [501, 129] width 26 height 26
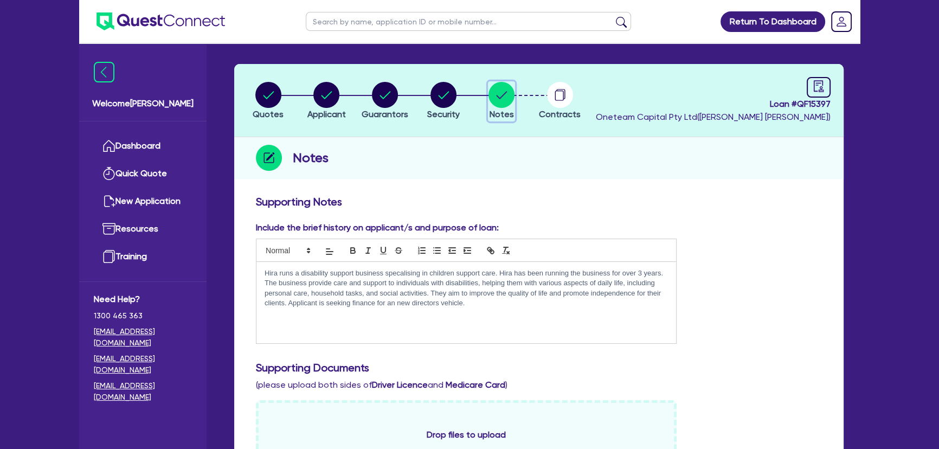
scroll to position [49, 0]
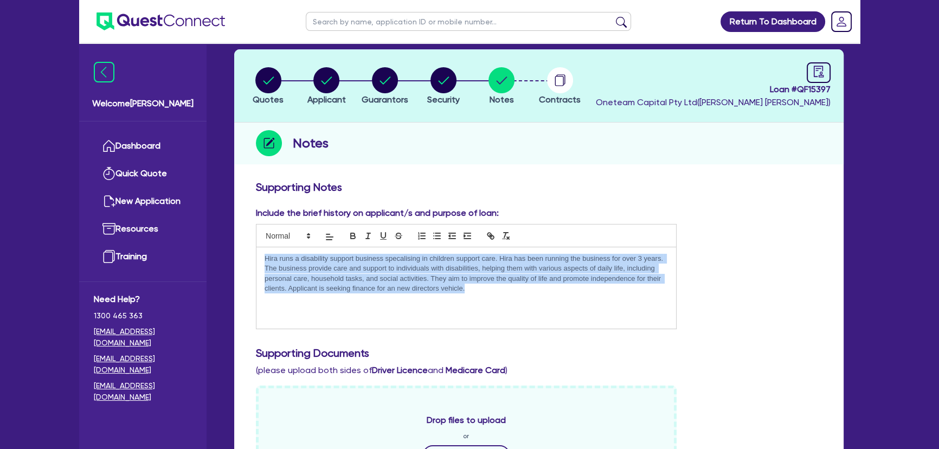
drag, startPoint x: 474, startPoint y: 289, endPoint x: 249, endPoint y: 258, distance: 227.0
click at [249, 258] on div "Include the brief history on applicant/s and purpose of loan: Hira runs a disab…" at bounding box center [466, 267] width 437 height 122
copy p "Hira runs a disability support business specalising in children support care. H…"
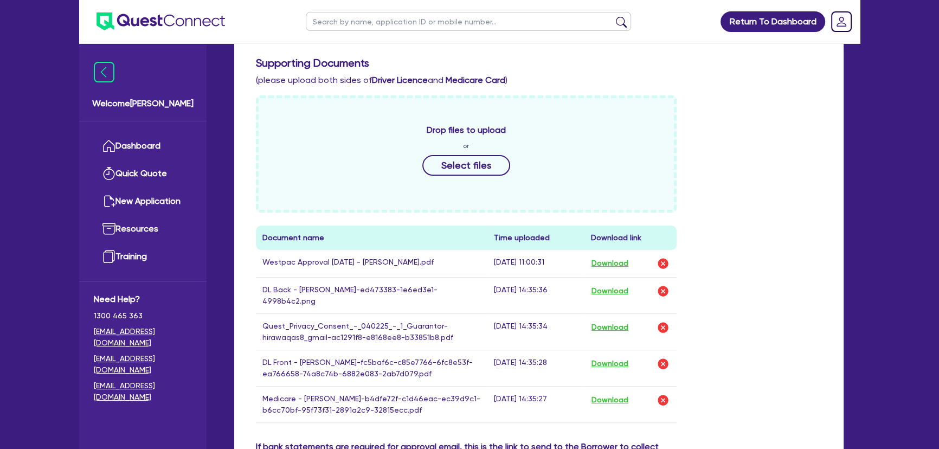
scroll to position [394, 0]
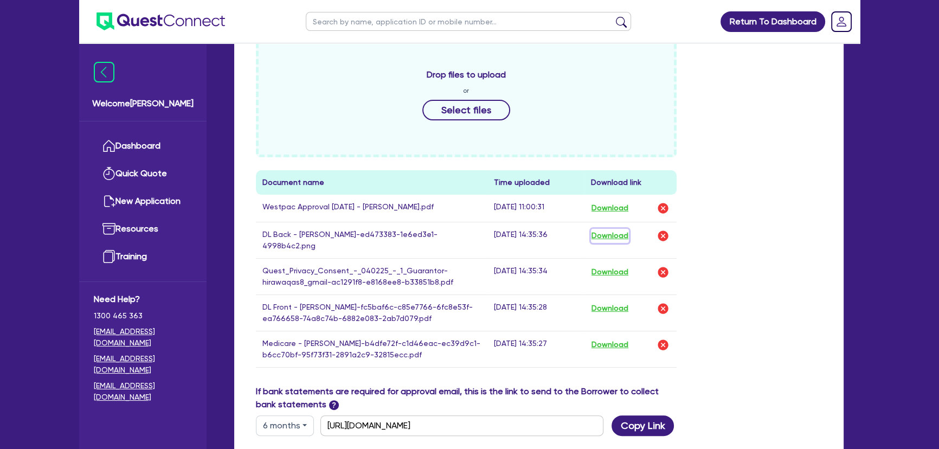
click at [603, 235] on button "Download" at bounding box center [610, 236] width 38 height 14
click at [614, 265] on button "Download" at bounding box center [610, 272] width 38 height 14
click at [610, 301] on button "Download" at bounding box center [610, 308] width 38 height 14
click at [615, 338] on button "Download" at bounding box center [610, 345] width 38 height 14
click at [829, 309] on div "Supporting Notes Include the brief history on applicant/s and purpose of loan: …" at bounding box center [538, 206] width 609 height 753
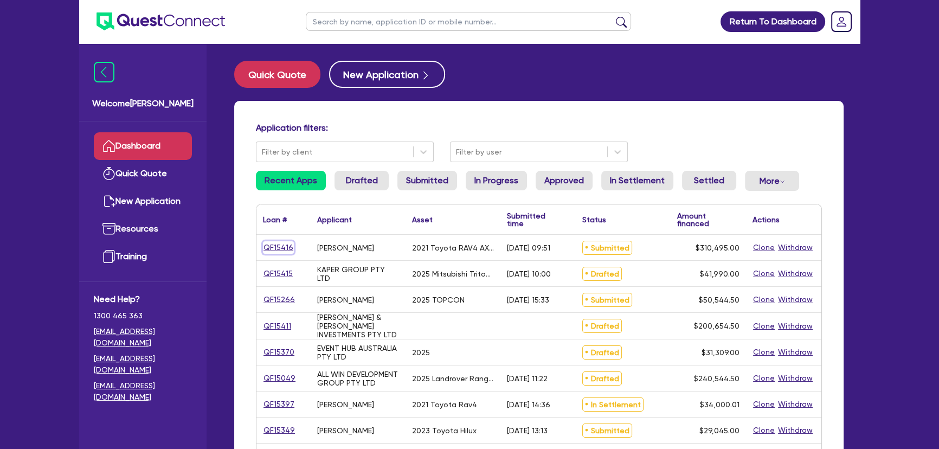
click at [279, 251] on link "QF15416" at bounding box center [278, 247] width 31 height 12
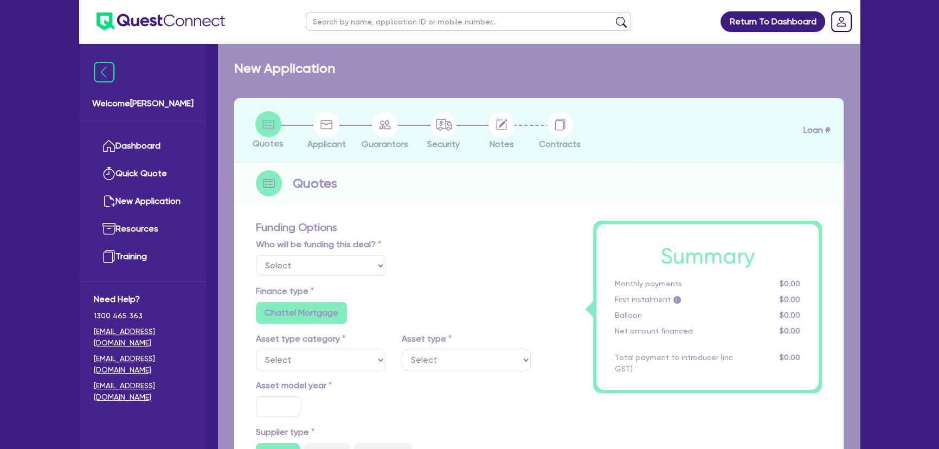
select select "Other"
select select "CARS_AND_LIGHT_TRUCKS"
type input "2021"
radio input "true"
type input "310,000"
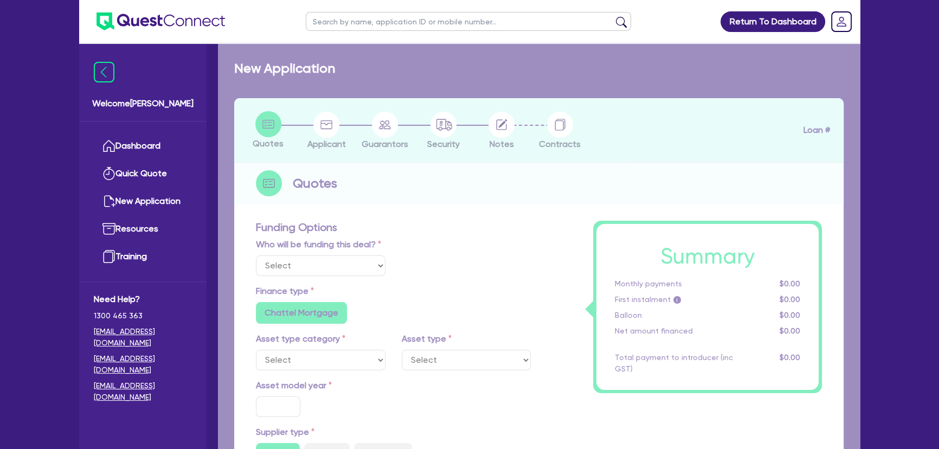
type input "3"
type input "9,314.85"
type input "6.8"
type input "450"
type input "318.18"
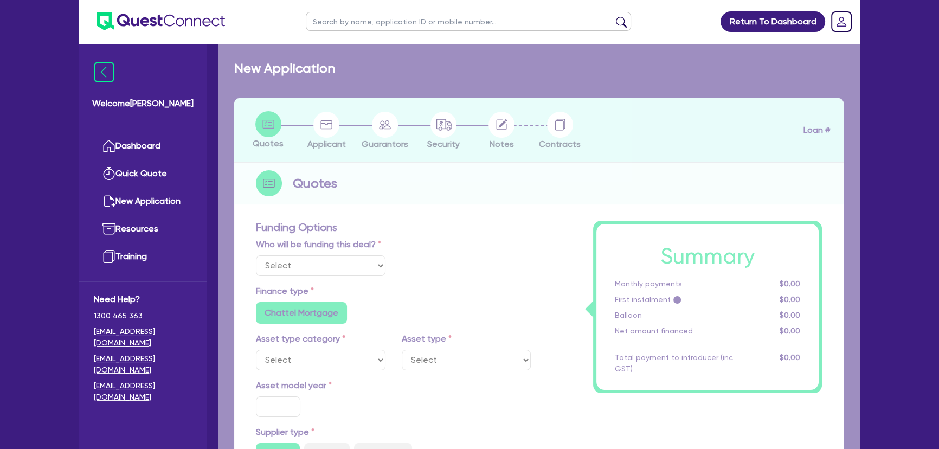
radio input "true"
radio input "false"
select select "PASSENGER_VEHICLES"
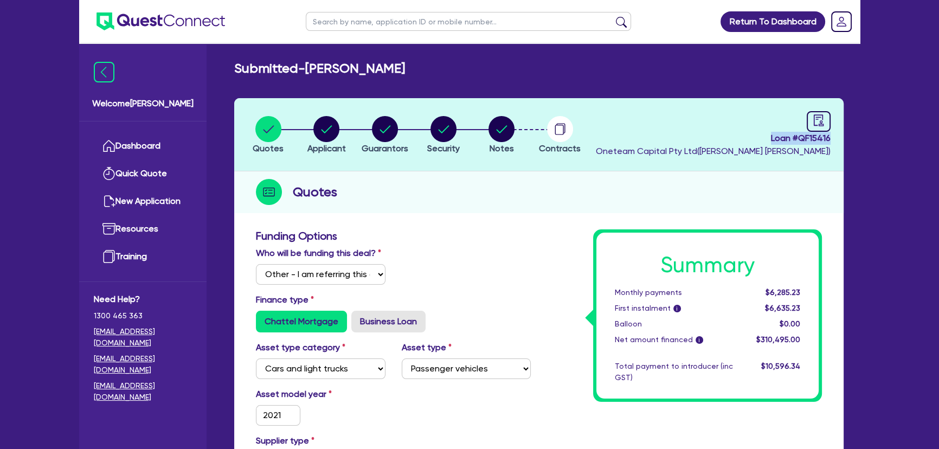
drag, startPoint x: 763, startPoint y: 138, endPoint x: 900, endPoint y: 141, distance: 137.1
copy span "Loan # QF15416"
click at [497, 145] on span "Notes" at bounding box center [501, 148] width 24 height 10
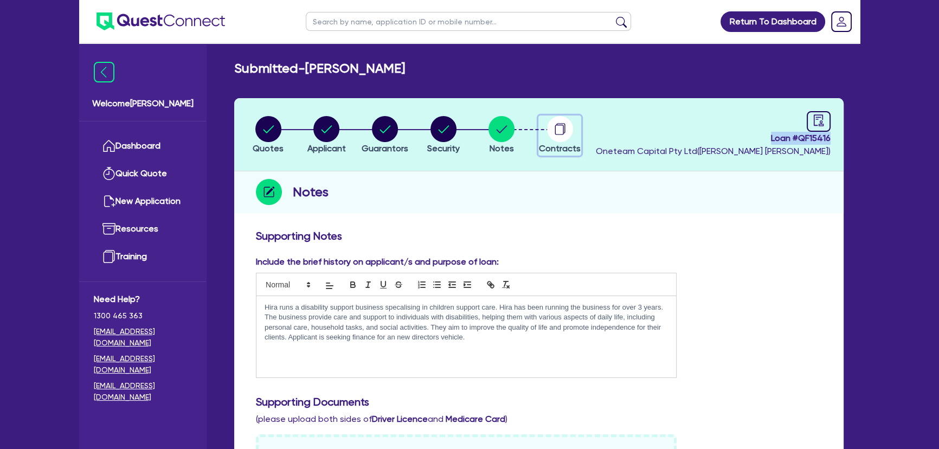
click at [564, 132] on icon "button" at bounding box center [560, 128] width 9 height 10
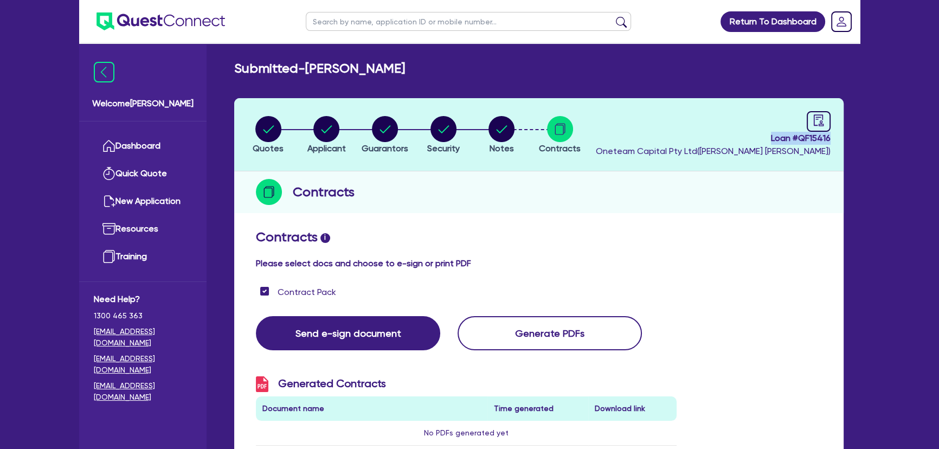
click at [141, 17] on img at bounding box center [160, 21] width 128 height 18
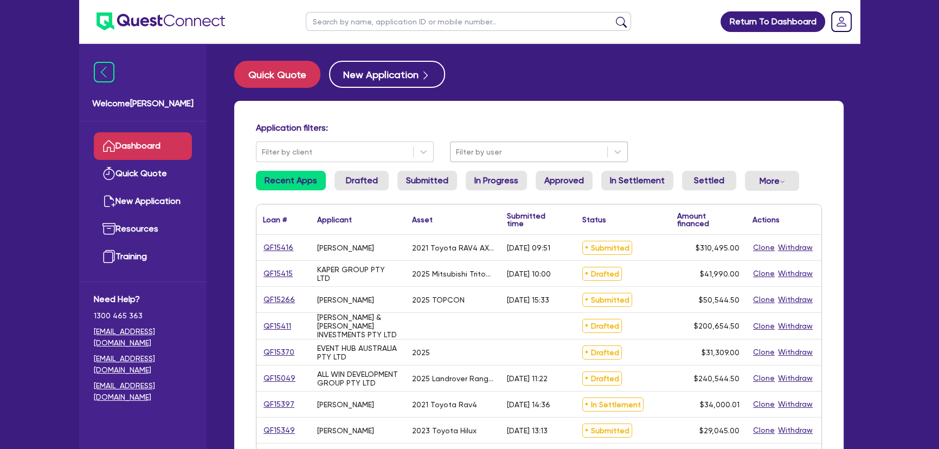
click at [475, 154] on div at bounding box center [529, 152] width 146 height 14
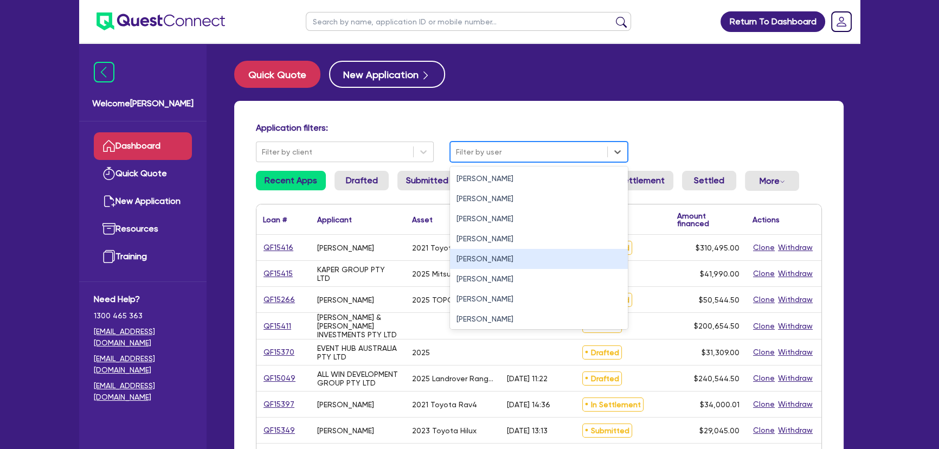
click at [472, 261] on div "Joel Harding" at bounding box center [539, 259] width 178 height 20
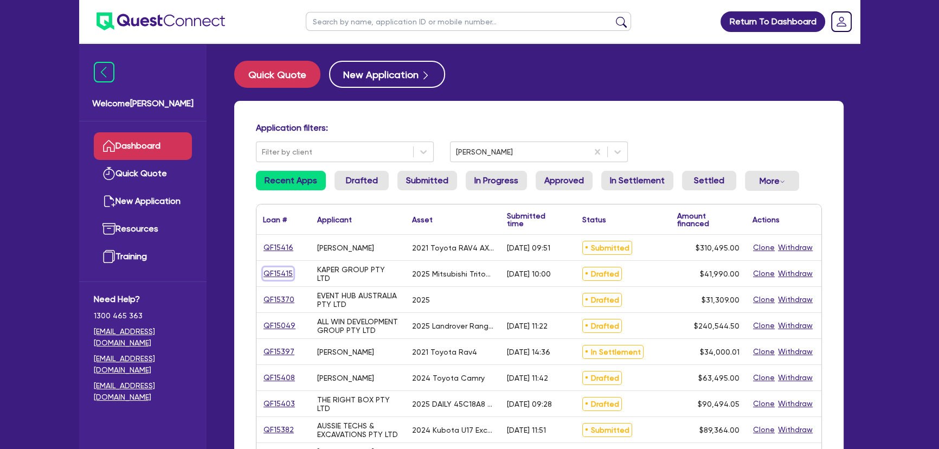
click at [272, 270] on link "QF15415" at bounding box center [278, 273] width 30 height 12
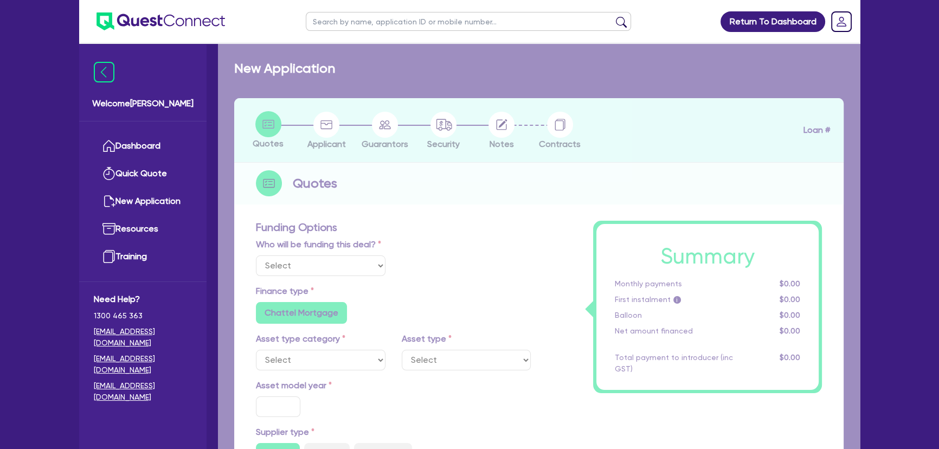
select select "Other"
select select "CARS_AND_LIGHT_TRUCKS"
type input "2025"
radio input "true"
type input "42,490"
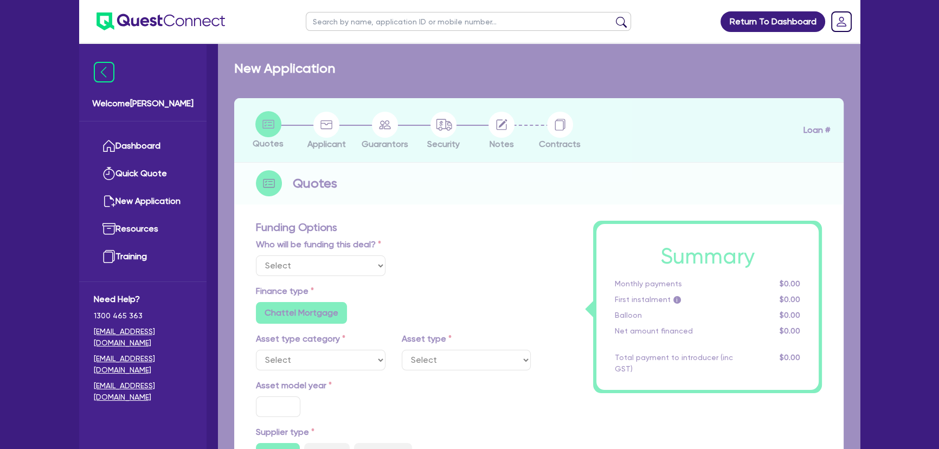
type input "500"
type input "3"
type input "1,259.7"
type input "6.49"
type input "495"
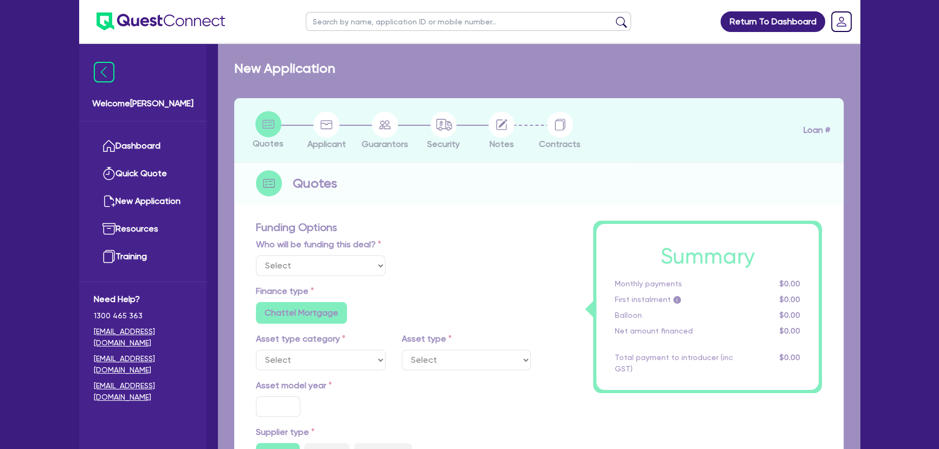
radio input "false"
select select "VANS_AND_UTES"
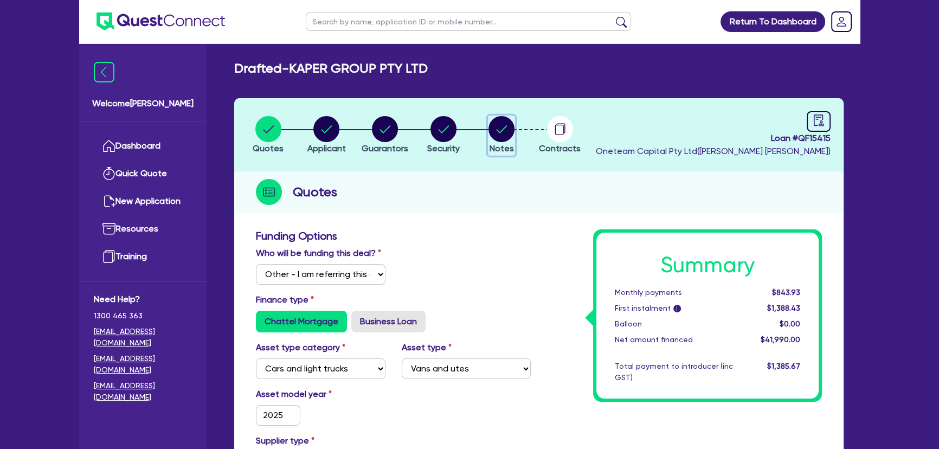
click at [494, 139] on circle "button" at bounding box center [501, 129] width 26 height 26
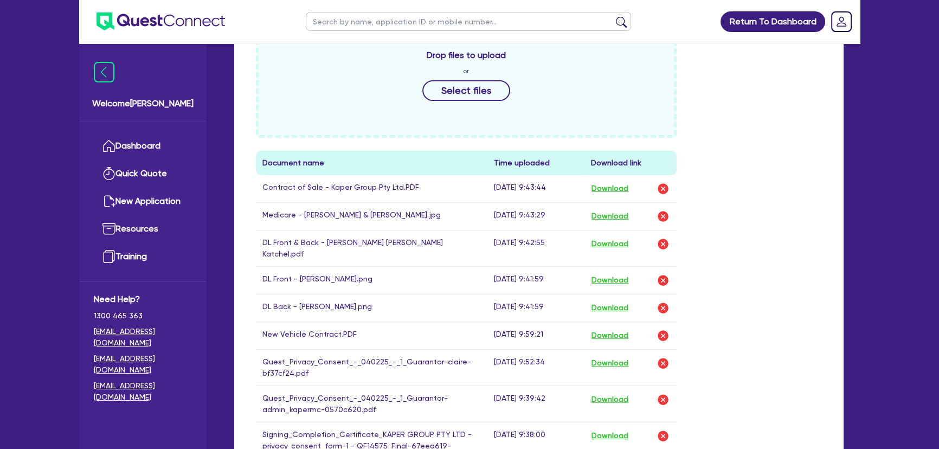
scroll to position [464, 0]
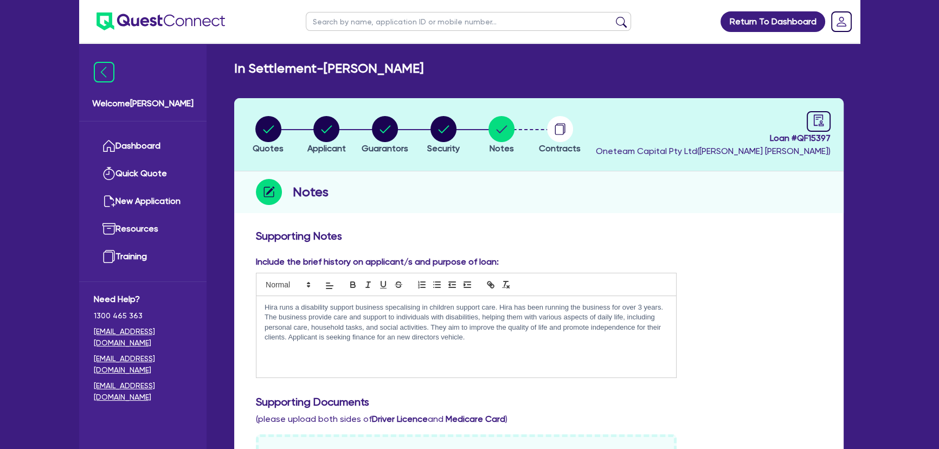
click at [146, 19] on img at bounding box center [160, 21] width 128 height 18
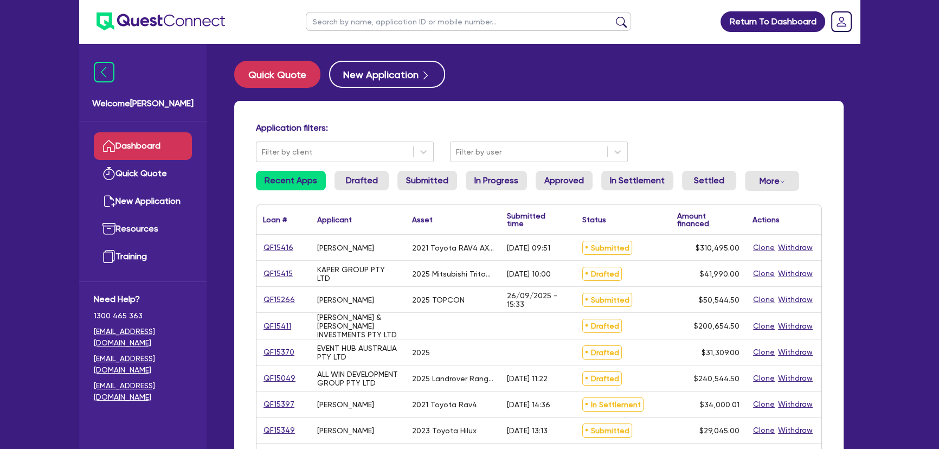
click at [269, 238] on div "QF15416" at bounding box center [283, 247] width 54 height 25
click at [272, 243] on link "QF15416" at bounding box center [278, 247] width 31 height 12
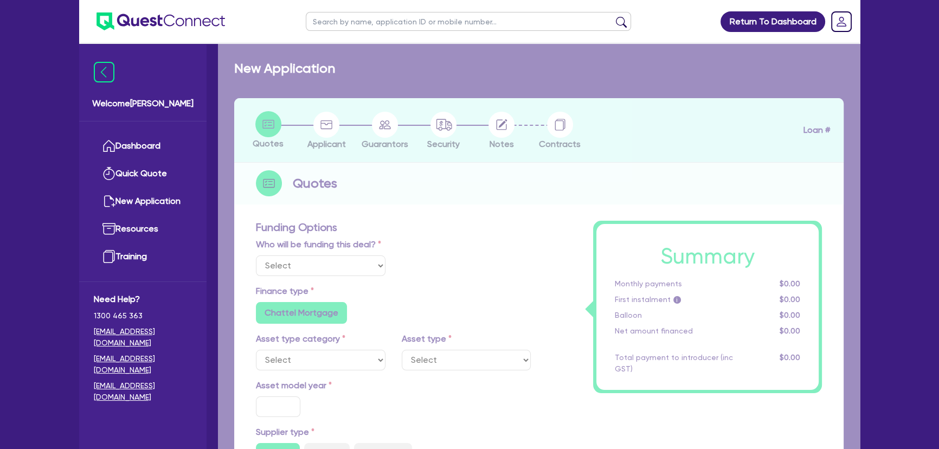
select select "Other"
select select "CARS_AND_LIGHT_TRUCKS"
type input "2021"
radio input "true"
type input "310,000"
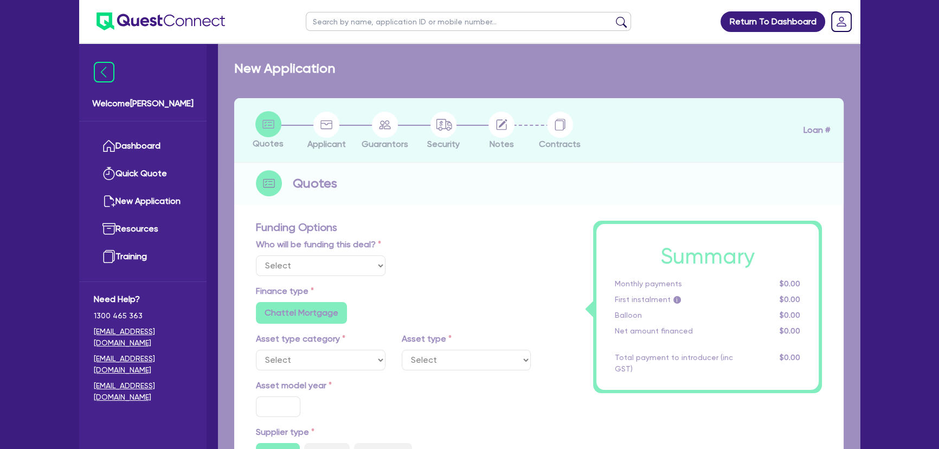
type input "3"
type input "9,314.85"
type input "6.8"
type input "450"
type input "318.18"
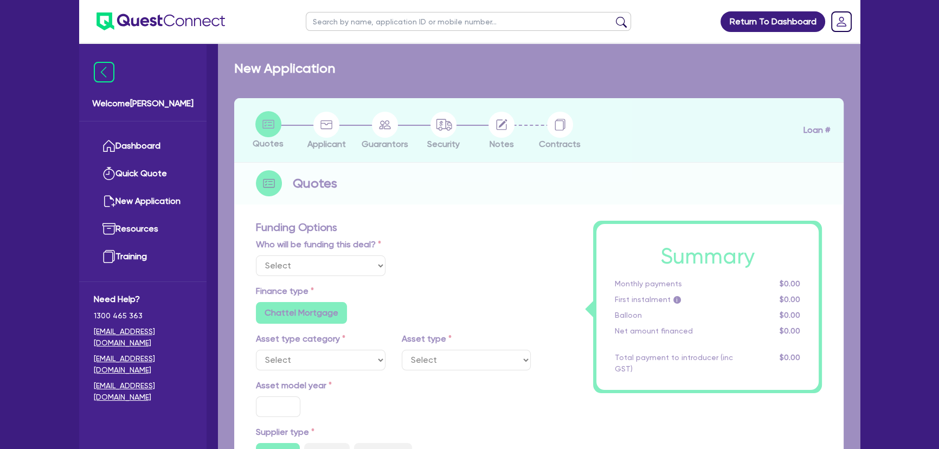
radio input "true"
radio input "false"
select select "PASSENGER_VEHICLES"
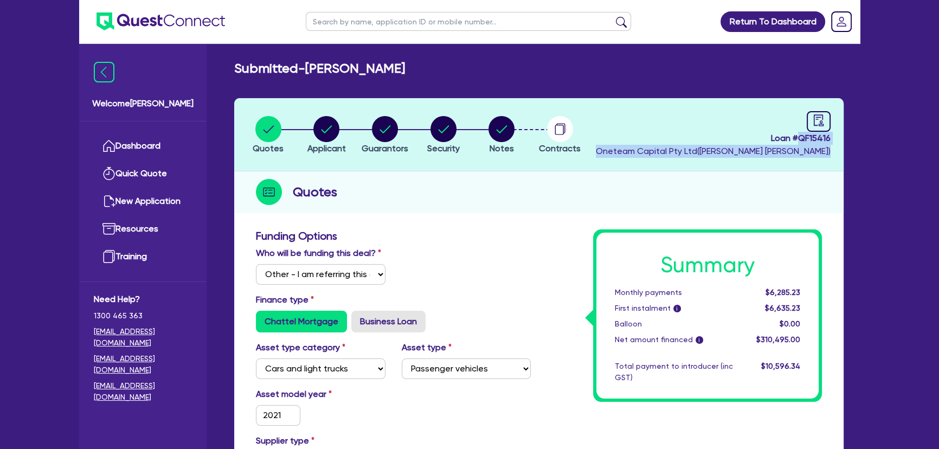
drag, startPoint x: 800, startPoint y: 141, endPoint x: 847, endPoint y: 144, distance: 46.7
click at [803, 138] on span "Loan # QF15416" at bounding box center [713, 138] width 235 height 13
drag, startPoint x: 800, startPoint y: 139, endPoint x: 835, endPoint y: 140, distance: 35.2
click at [835, 140] on header "Quotes Applicant [GEOGRAPHIC_DATA] Security Notes Contracts Loan # QF15416 Onet…" at bounding box center [538, 134] width 609 height 73
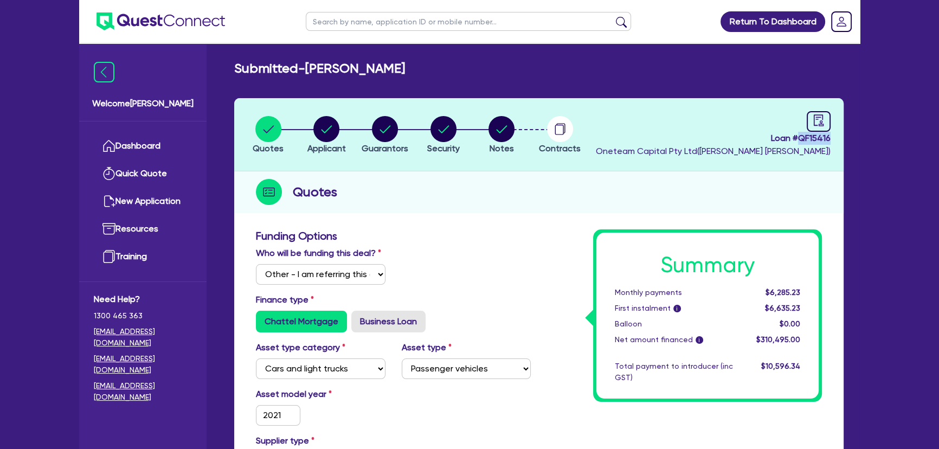
copy span "QF15416"
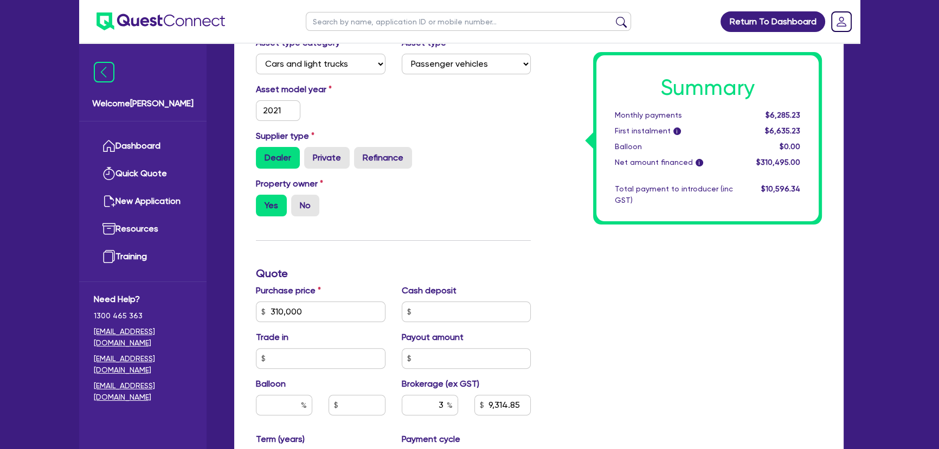
scroll to position [394, 0]
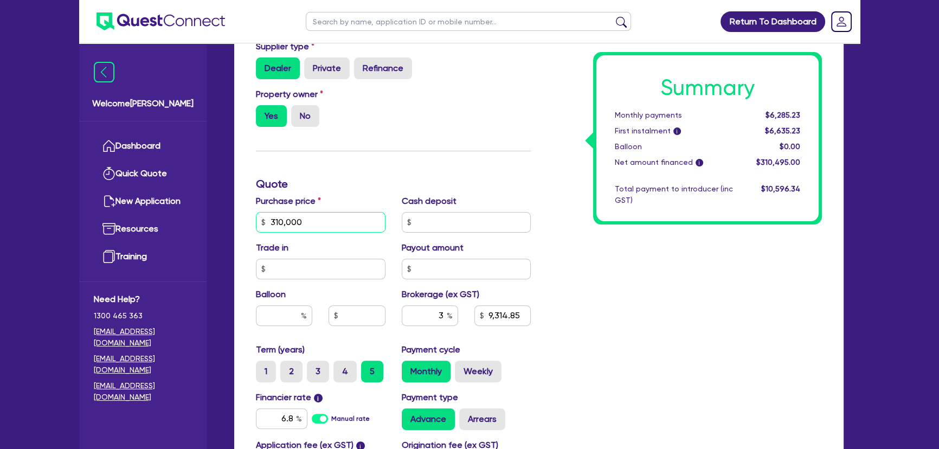
click at [319, 224] on input "310,000" at bounding box center [321, 222] width 130 height 21
click at [305, 222] on input "310,000" at bounding box center [321, 222] width 130 height 21
click at [300, 223] on input "310,000" at bounding box center [321, 222] width 130 height 21
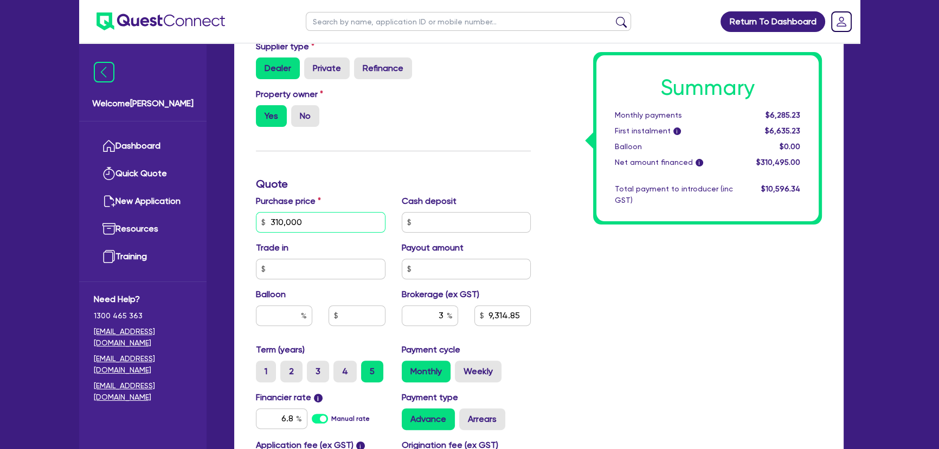
type input "31,000"
type input "9,314.85"
type input "31,000"
click at [680, 325] on div "Summary Monthly payments $6,285.23 First instalment i $6,635.23 Balloon $0.00 N…" at bounding box center [684, 183] width 291 height 697
type input "944.85"
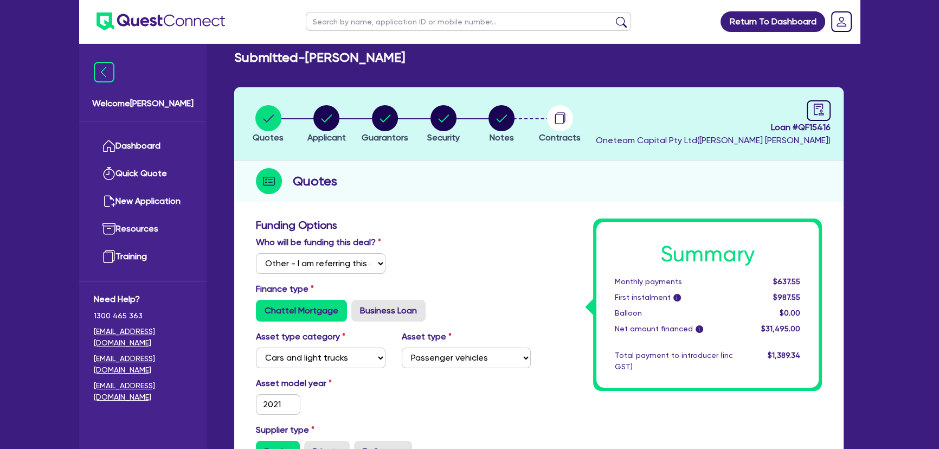
scroll to position [0, 0]
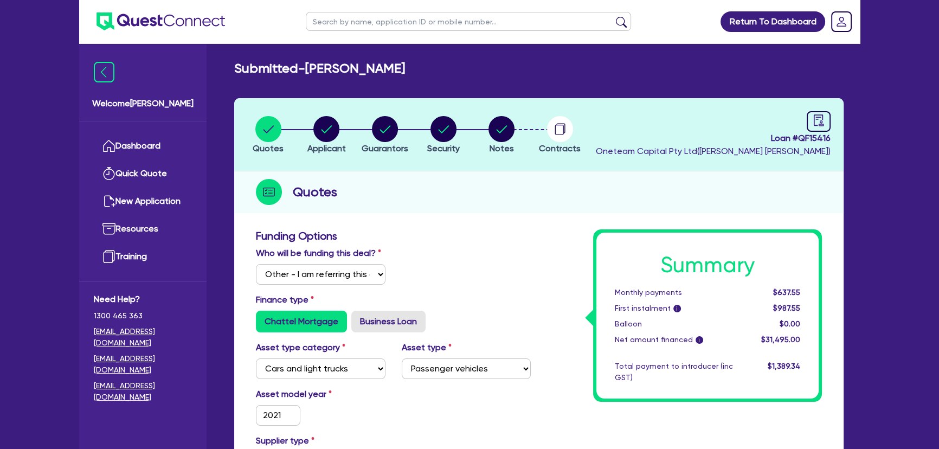
click at [195, 26] on img at bounding box center [160, 21] width 128 height 18
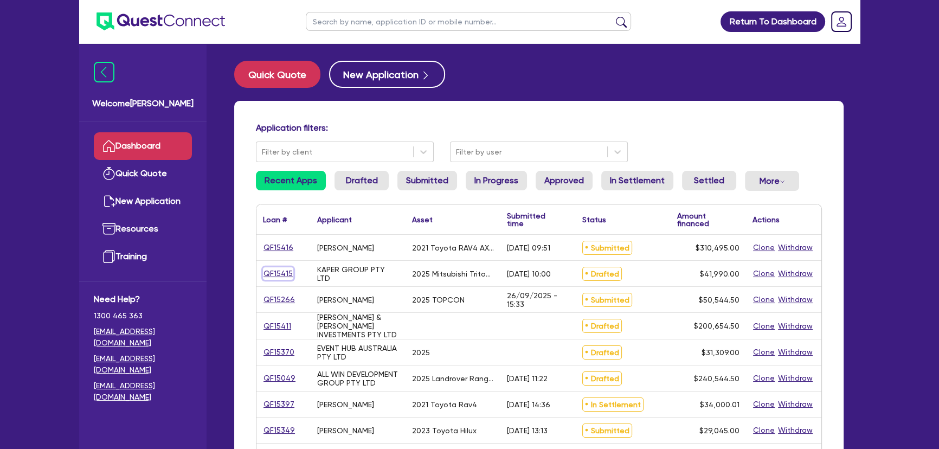
click at [275, 277] on link "QF15415" at bounding box center [278, 273] width 30 height 12
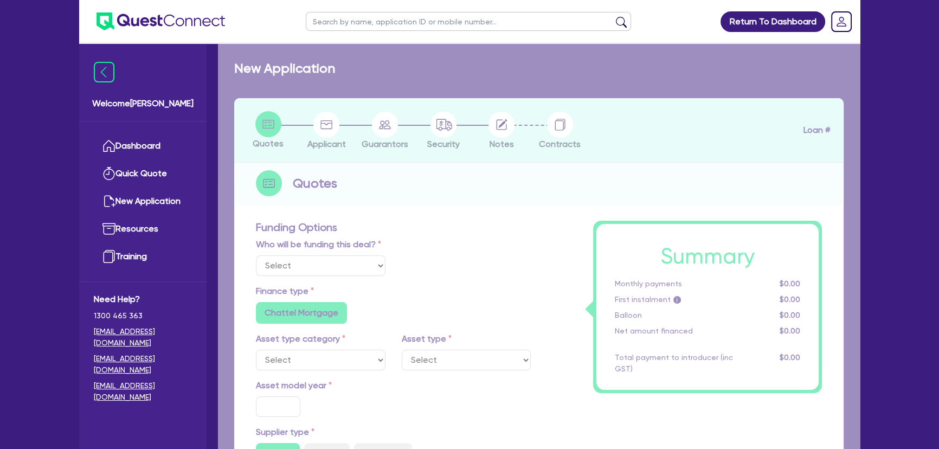
select select "Other"
select select "CARS_AND_LIGHT_TRUCKS"
type input "2025"
radio input "true"
type input "42,490"
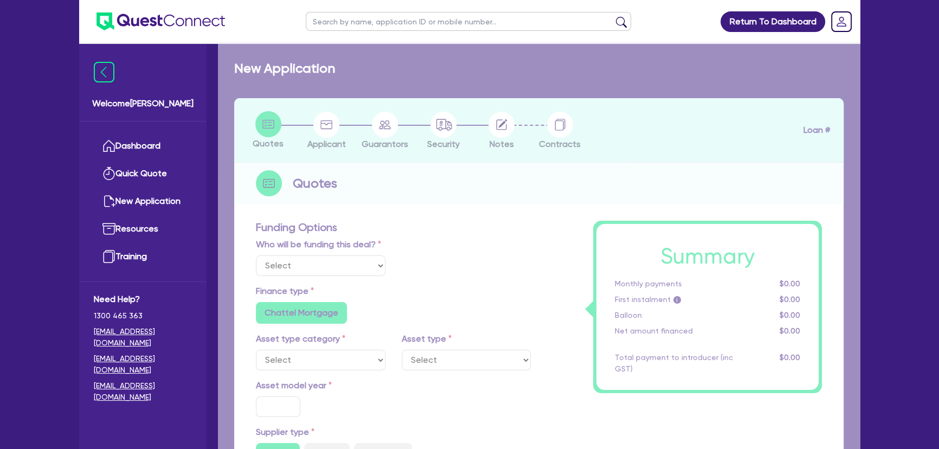
type input "500"
type input "3"
type input "1,259.7"
type input "6.49"
type input "495"
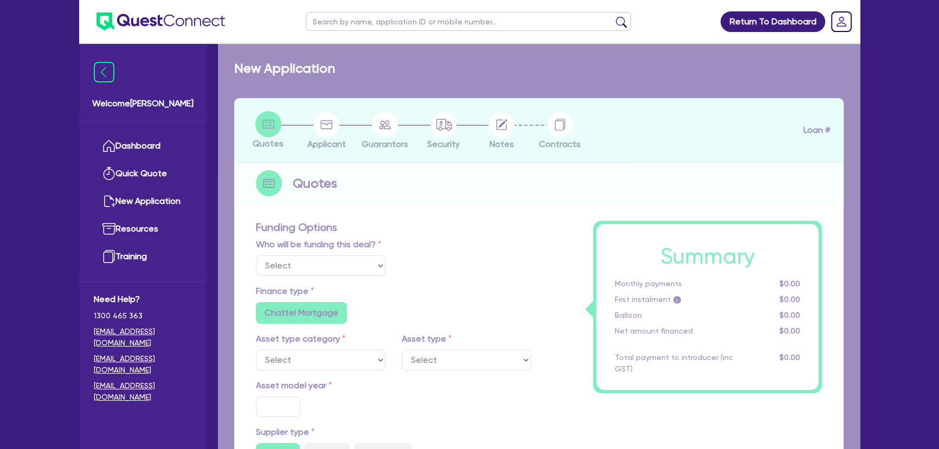
radio input "false"
select select "VANS_AND_UTES"
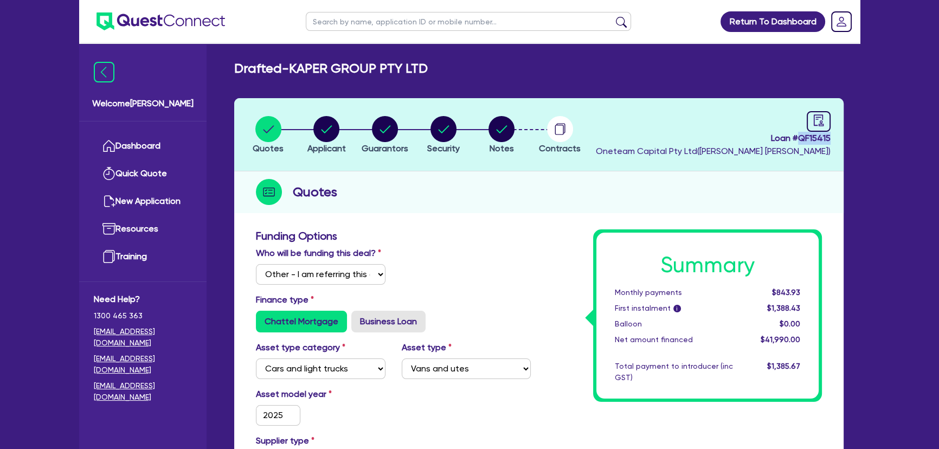
drag, startPoint x: 800, startPoint y: 137, endPoint x: 829, endPoint y: 139, distance: 28.8
click at [829, 139] on span "Loan # QF15415" at bounding box center [713, 138] width 235 height 13
copy span "QF15415"
drag, startPoint x: 295, startPoint y: 66, endPoint x: 435, endPoint y: 65, distance: 139.3
click at [435, 65] on div "Drafted - KAPER GROUP PTY LTD" at bounding box center [538, 69] width 625 height 16
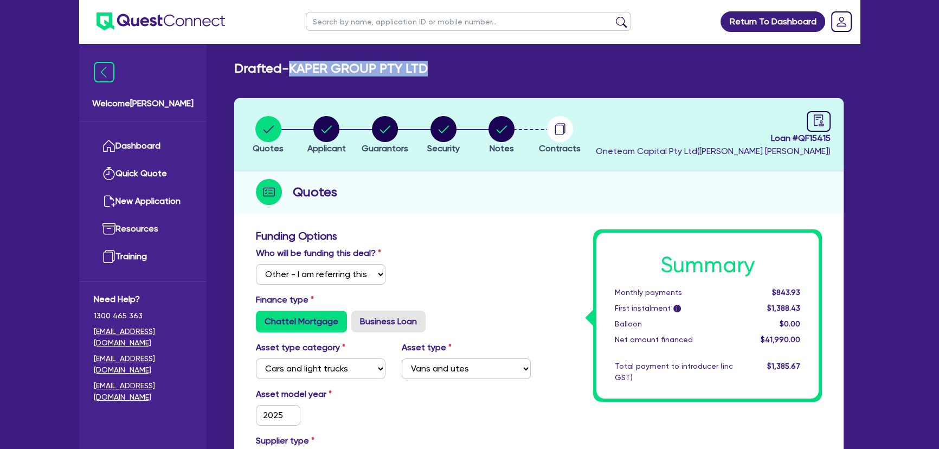
copy h2 "KAPER GROUP PTY LTD"
drag, startPoint x: 444, startPoint y: 157, endPoint x: 445, endPoint y: 141, distance: 15.8
click at [444, 156] on header "Quotes Applicant [GEOGRAPHIC_DATA] Security Notes Contracts Loan # QF15415 Onet…" at bounding box center [538, 134] width 609 height 73
click at [446, 140] on circle "button" at bounding box center [443, 129] width 26 height 26
select select "CARS_AND_LIGHT_TRUCKS"
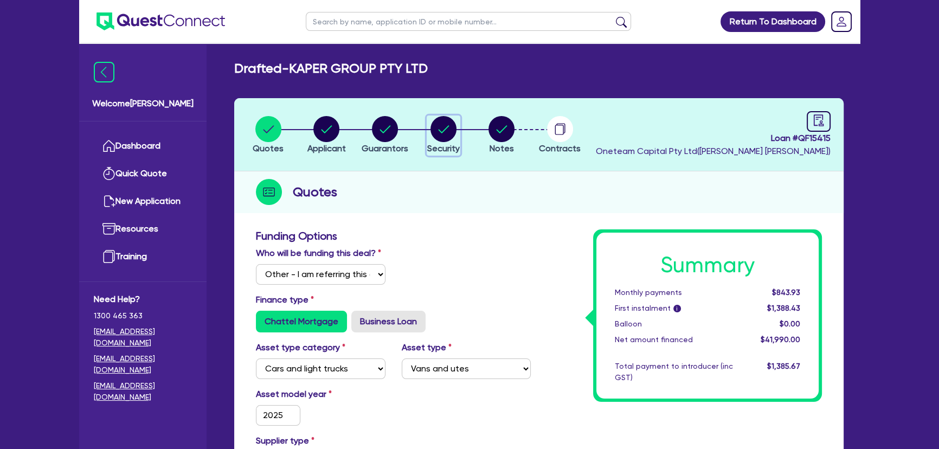
select select "VANS_AND_UTES"
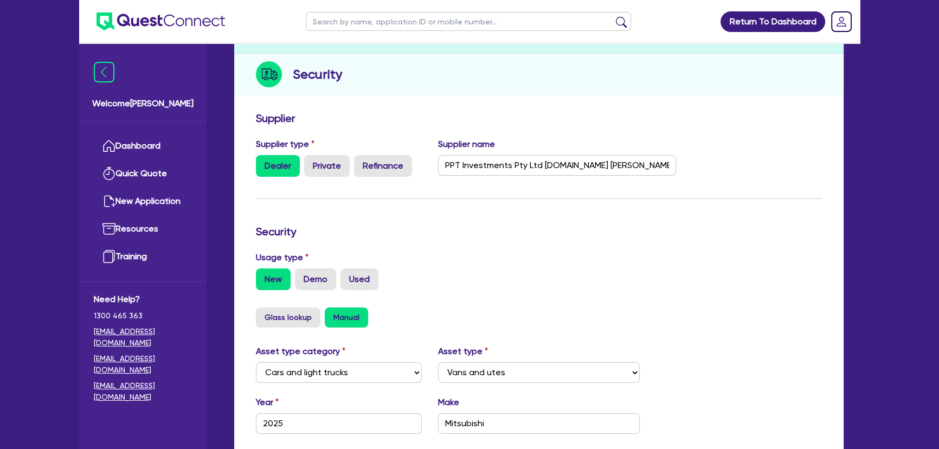
scroll to position [39, 0]
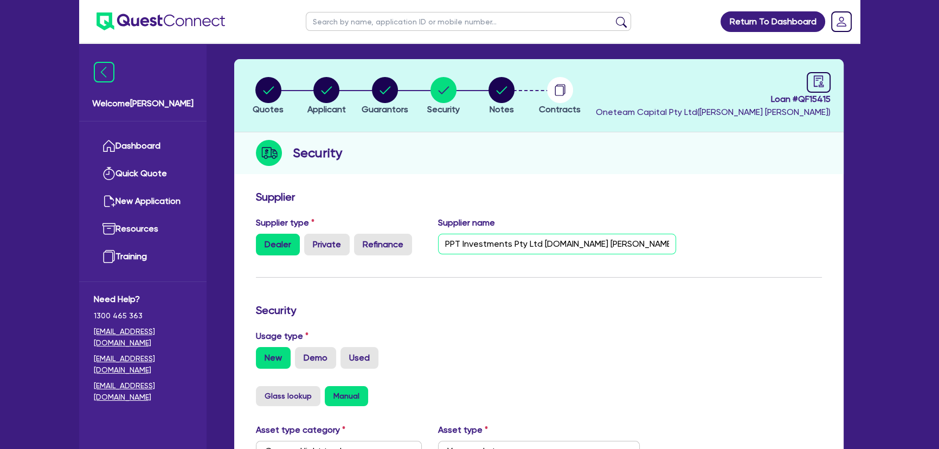
click at [643, 248] on input "PPT Investments Pty Ltd [DOMAIN_NAME] [PERSON_NAME] Mitsubishi" at bounding box center [557, 244] width 238 height 21
click at [639, 232] on div "Supplier name PPT Investments Pty Ltd [DOMAIN_NAME] [PERSON_NAME] Mitsubishi -" at bounding box center [557, 235] width 255 height 39
click at [648, 240] on input "PPT Investments Pty Ltd [DOMAIN_NAME] [PERSON_NAME] Mitsubishi -" at bounding box center [557, 244] width 238 height 21
click at [645, 244] on input "PPT Investments Pty Ltd [DOMAIN_NAME] [PERSON_NAME] Mitsubishi -" at bounding box center [557, 244] width 238 height 21
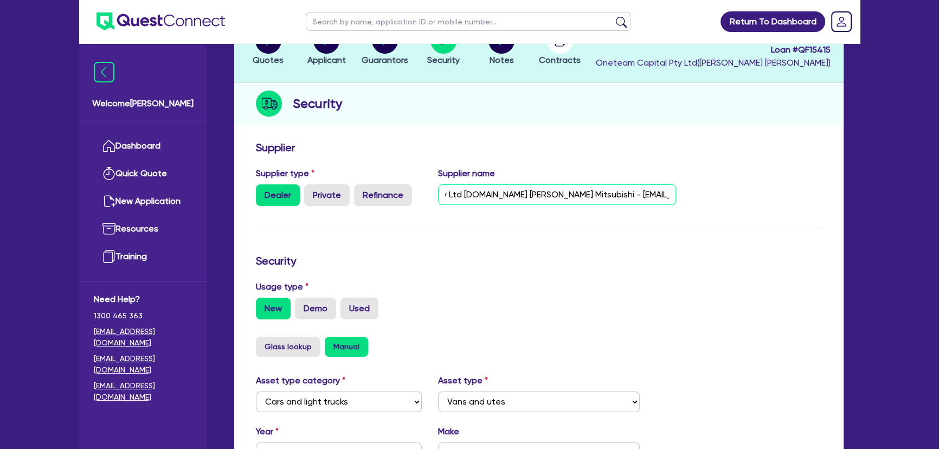
scroll to position [0, 79]
type input "PPT Investments Pty Ltd [DOMAIN_NAME] [PERSON_NAME] Mitsubishi - [EMAIL_ADDRESS…"
drag, startPoint x: 635, startPoint y: 193, endPoint x: 732, endPoint y: 195, distance: 96.5
click at [732, 195] on div "Supplier type Dealer Private Refinance Supplier name PPT Investments Pty Ltd [D…" at bounding box center [539, 191] width 582 height 48
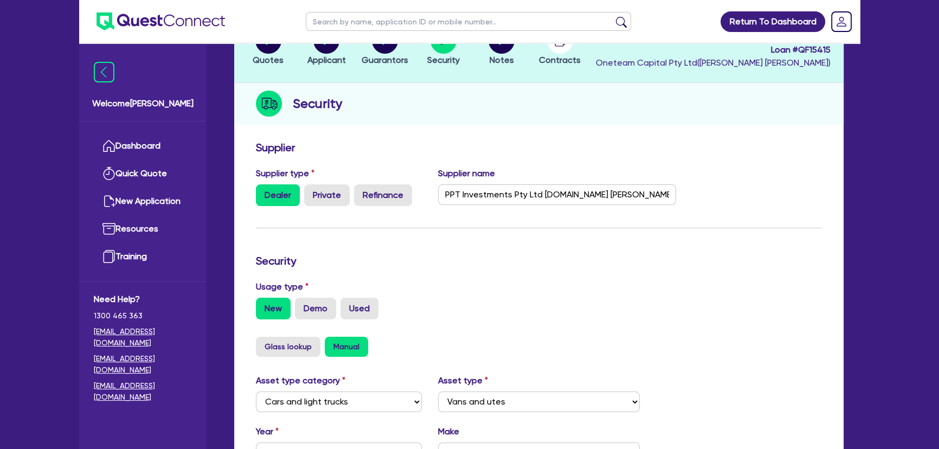
click at [716, 231] on form "Supplier Supplier type Dealer Private Refinance Supplier name PPT Investments P…" at bounding box center [539, 399] width 566 height 517
drag, startPoint x: 634, startPoint y: 192, endPoint x: 720, endPoint y: 204, distance: 87.0
click at [720, 204] on div "Supplier type Dealer Private Refinance Supplier name PPT Investments Pty Ltd [D…" at bounding box center [539, 191] width 582 height 48
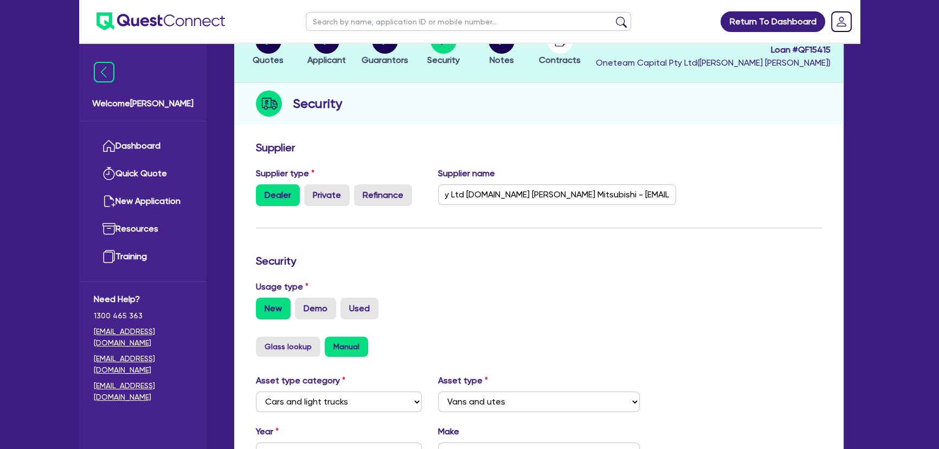
scroll to position [0, 0]
click at [675, 251] on form "Supplier Supplier type Dealer Private Refinance Supplier name PPT Investments P…" at bounding box center [539, 399] width 566 height 517
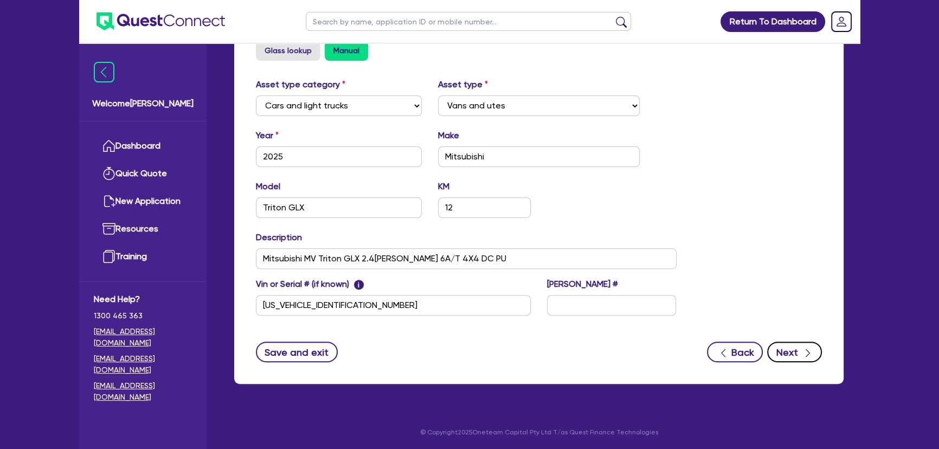
click at [799, 350] on button "Next" at bounding box center [794, 351] width 55 height 21
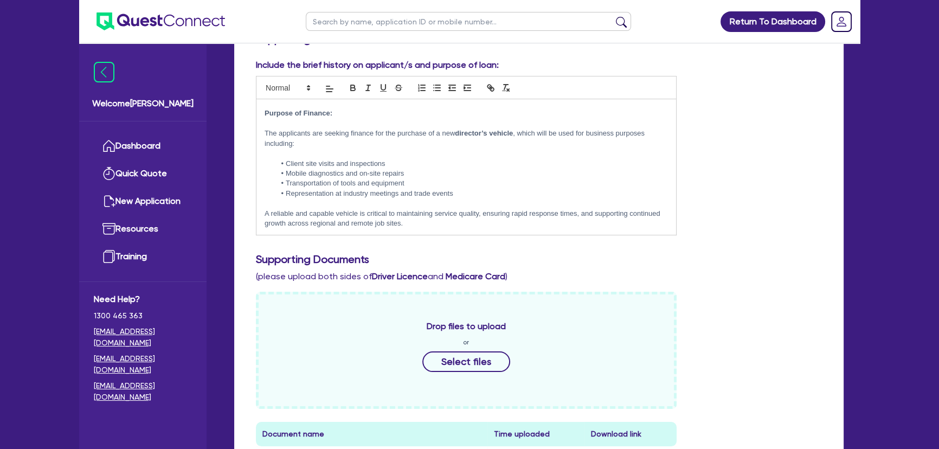
scroll to position [345, 0]
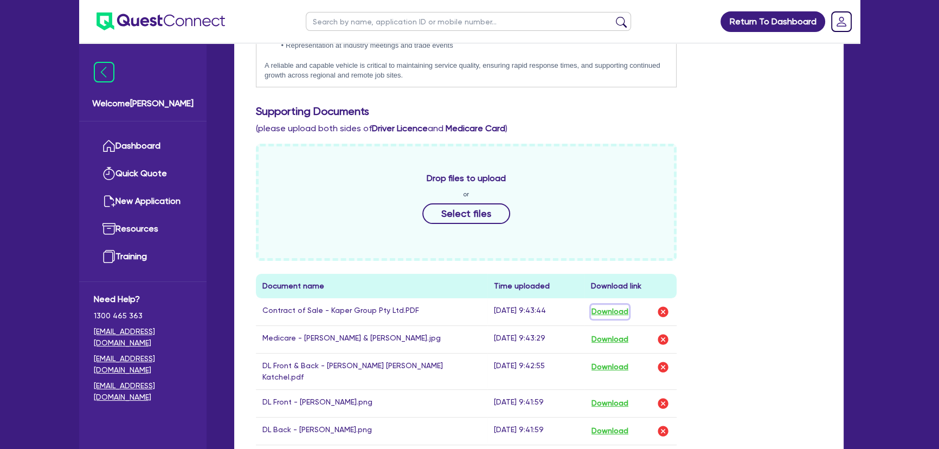
click at [611, 312] on button "Download" at bounding box center [610, 312] width 38 height 14
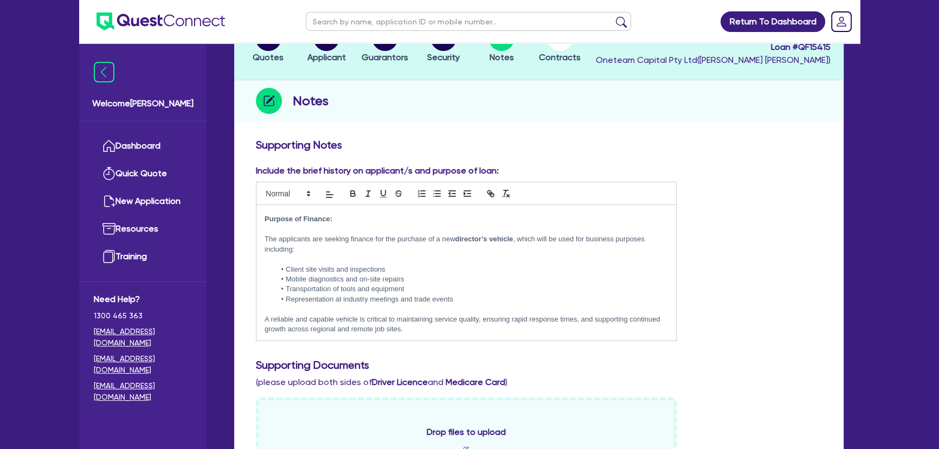
scroll to position [0, 0]
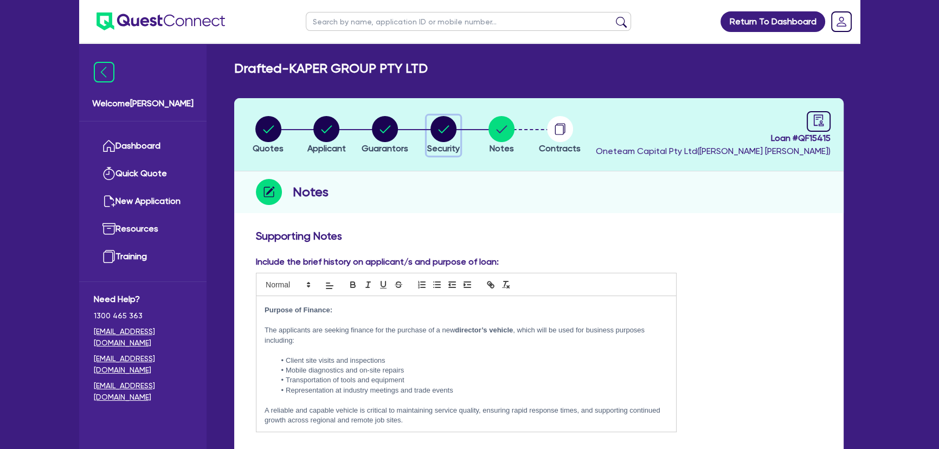
click at [449, 132] on circle "button" at bounding box center [443, 129] width 26 height 26
select select "CARS_AND_LIGHT_TRUCKS"
select select "VANS_AND_UTES"
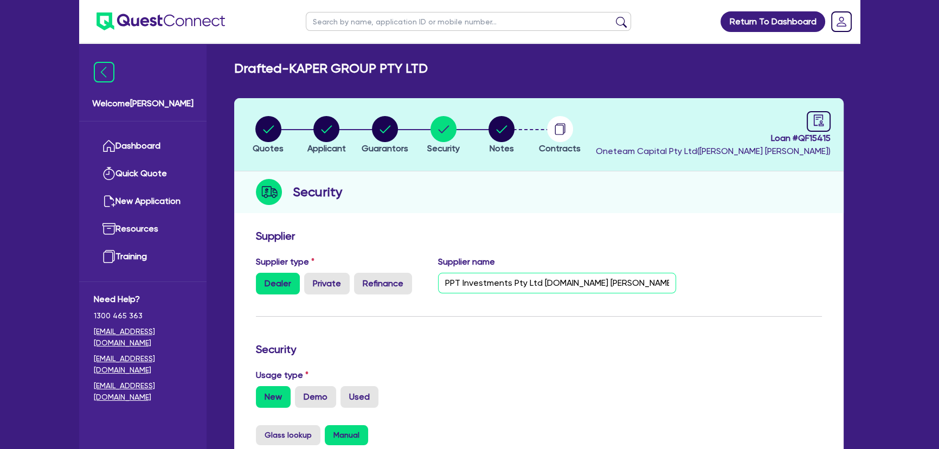
click at [640, 282] on input "PPT Investments Pty Ltd [DOMAIN_NAME] [PERSON_NAME] Mitsubishi - [EMAIL_ADDRESS…" at bounding box center [557, 283] width 238 height 21
drag, startPoint x: 634, startPoint y: 283, endPoint x: 710, endPoint y: 290, distance: 76.2
click at [710, 290] on div "Supplier type Dealer Private Refinance Supplier name PPT Investments Pty Ltd [D…" at bounding box center [539, 279] width 582 height 48
click at [670, 289] on input "PPT Investments Pty Ltd [DOMAIN_NAME] [PERSON_NAME] Mitsubishi - [EMAIL_ADDRESS…" at bounding box center [557, 283] width 238 height 21
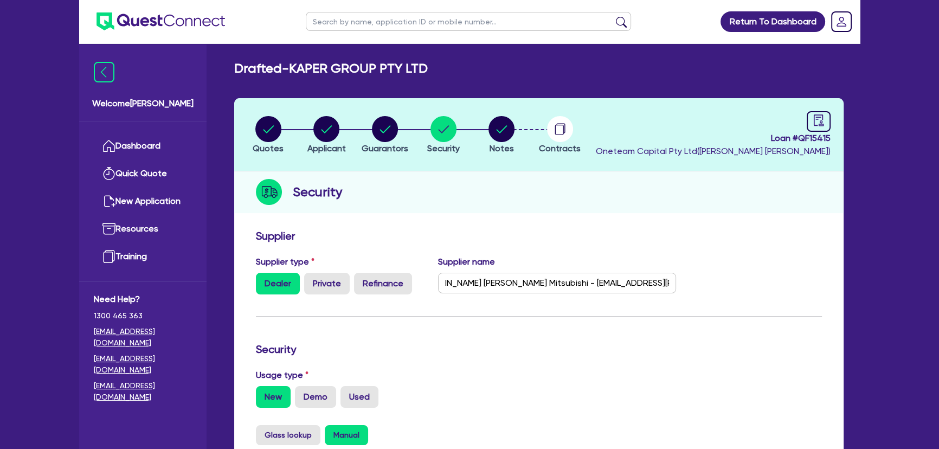
scroll to position [0, 0]
click at [664, 286] on input "PPT Investments Pty Ltd [DOMAIN_NAME] [PERSON_NAME] Mitsubishi - [EMAIL_ADDRESS…" at bounding box center [557, 283] width 238 height 21
click at [661, 285] on input "PPT Investments Pty Ltd [DOMAIN_NAME] [PERSON_NAME] Mitsubishi - [EMAIL_ADDRESS…" at bounding box center [557, 283] width 238 height 21
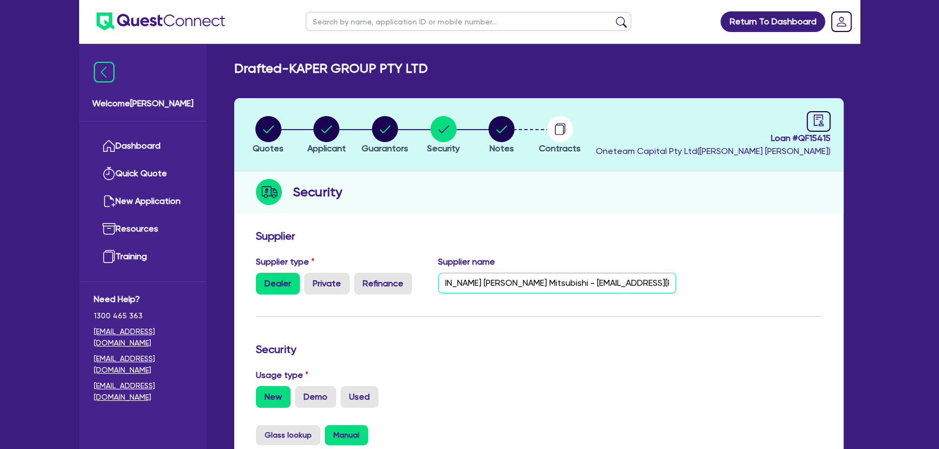
drag, startPoint x: 637, startPoint y: 280, endPoint x: 743, endPoint y: 296, distance: 106.8
click at [743, 296] on div "Supplier type Dealer Private Refinance Supplier name PPT Investments Pty Ltd [D…" at bounding box center [539, 279] width 582 height 48
click at [661, 274] on input "PPT Investments Pty Ltd [DOMAIN_NAME] [PERSON_NAME] Mitsubishi - [EMAIL_ADDRESS…" at bounding box center [557, 283] width 238 height 21
click at [668, 280] on input "PPT Investments Pty Ltd [DOMAIN_NAME] [PERSON_NAME] Mitsubishi - [EMAIL_ADDRESS…" at bounding box center [557, 283] width 238 height 21
paste input "[PERSON_NAME]"
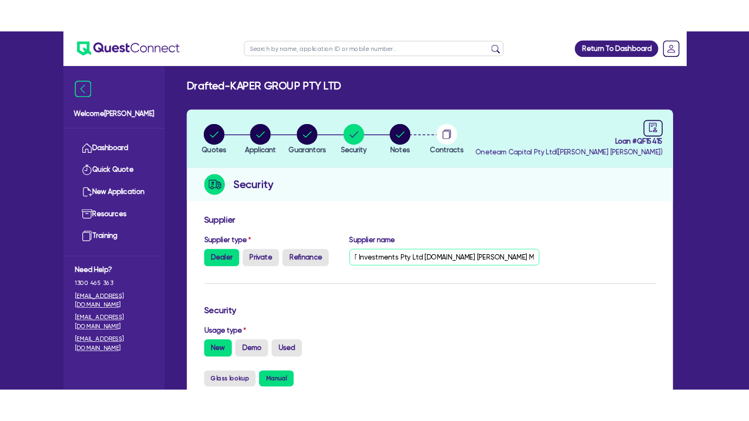
scroll to position [0, 0]
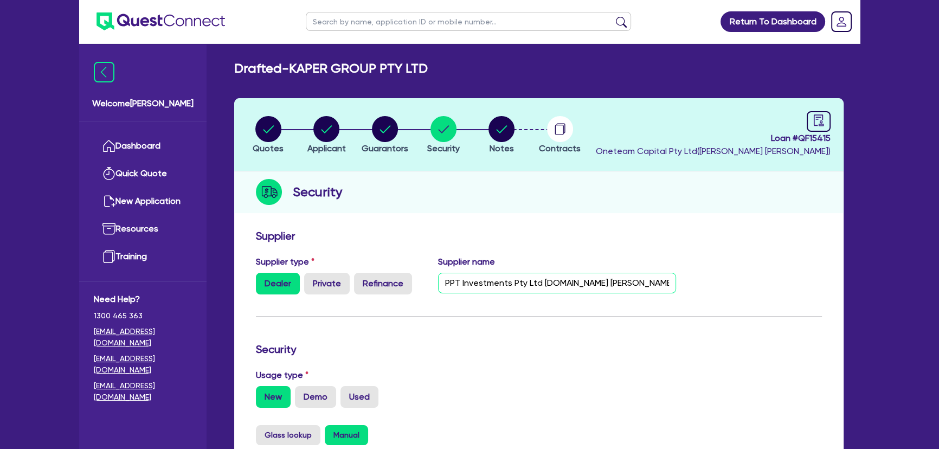
drag, startPoint x: 668, startPoint y: 284, endPoint x: 433, endPoint y: 282, distance: 235.2
click at [433, 282] on div "Supplier name PPT Investments Pty Ltd [DOMAIN_NAME] [PERSON_NAME] Mitsubishi - …" at bounding box center [557, 274] width 255 height 39
type input "PPT Investments Pty Ltd [DOMAIN_NAME] [PERSON_NAME] Mitsubishi - [EMAIL_ADDRESS…"
drag, startPoint x: 759, startPoint y: 139, endPoint x: 835, endPoint y: 139, distance: 75.9
click at [835, 139] on header "Quotes Applicant [GEOGRAPHIC_DATA] Security Notes Contracts Loan # QF15415 Onet…" at bounding box center [538, 134] width 609 height 73
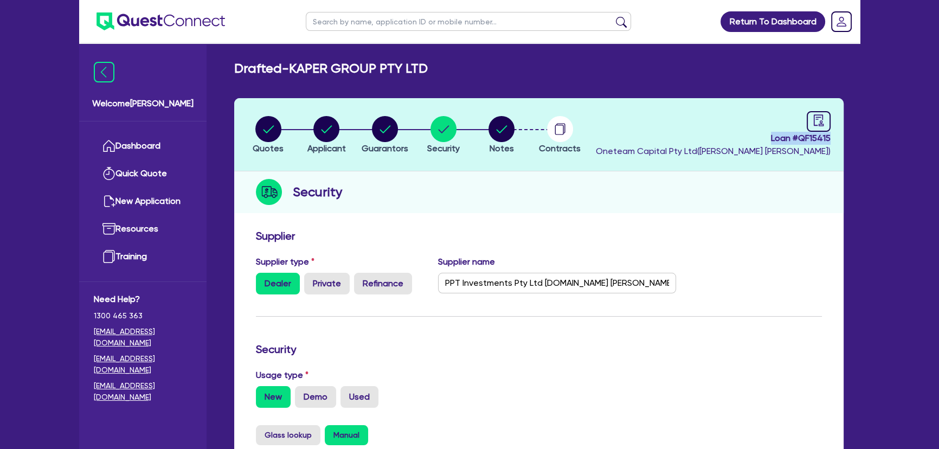
copy span "Loan # QF15415"
